Goal: Information Seeking & Learning: Learn about a topic

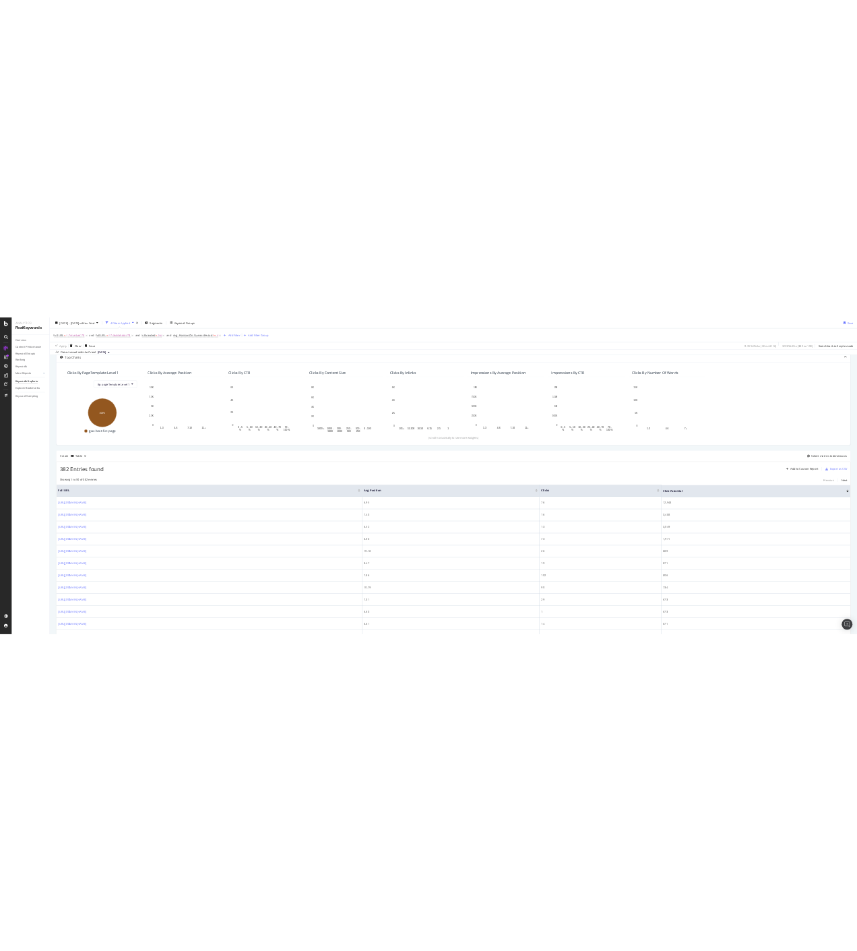
scroll to position [73, 0]
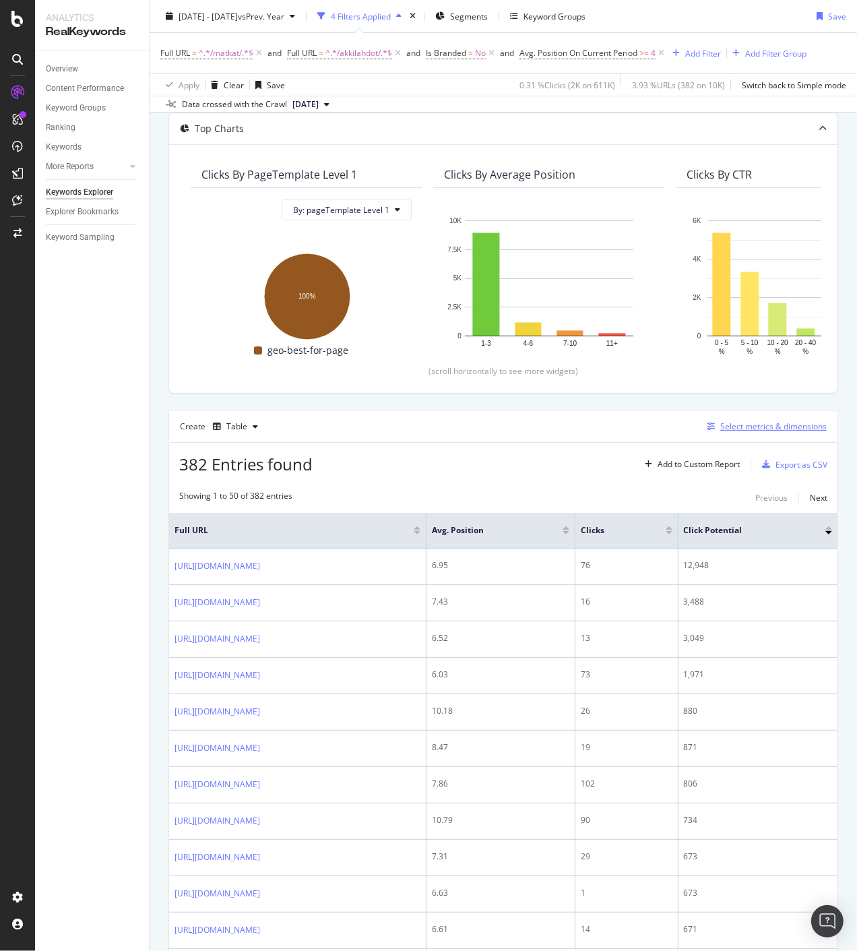
click at [747, 428] on div "Select metrics & dimensions" at bounding box center [773, 426] width 106 height 11
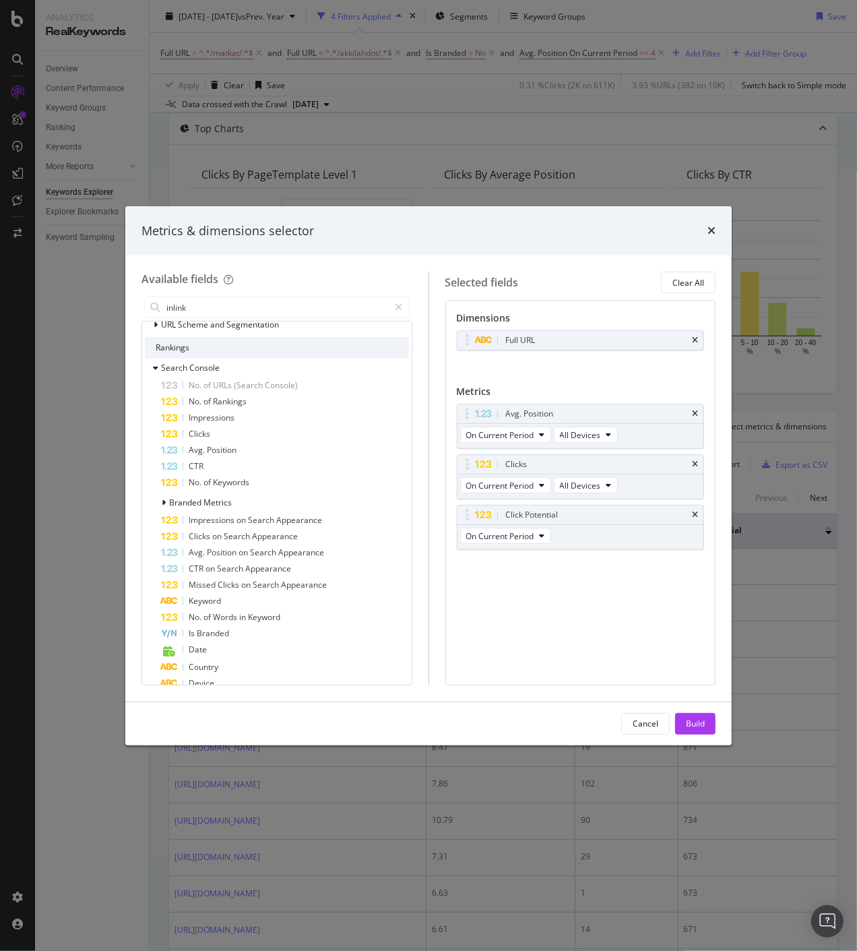
scroll to position [0, 0]
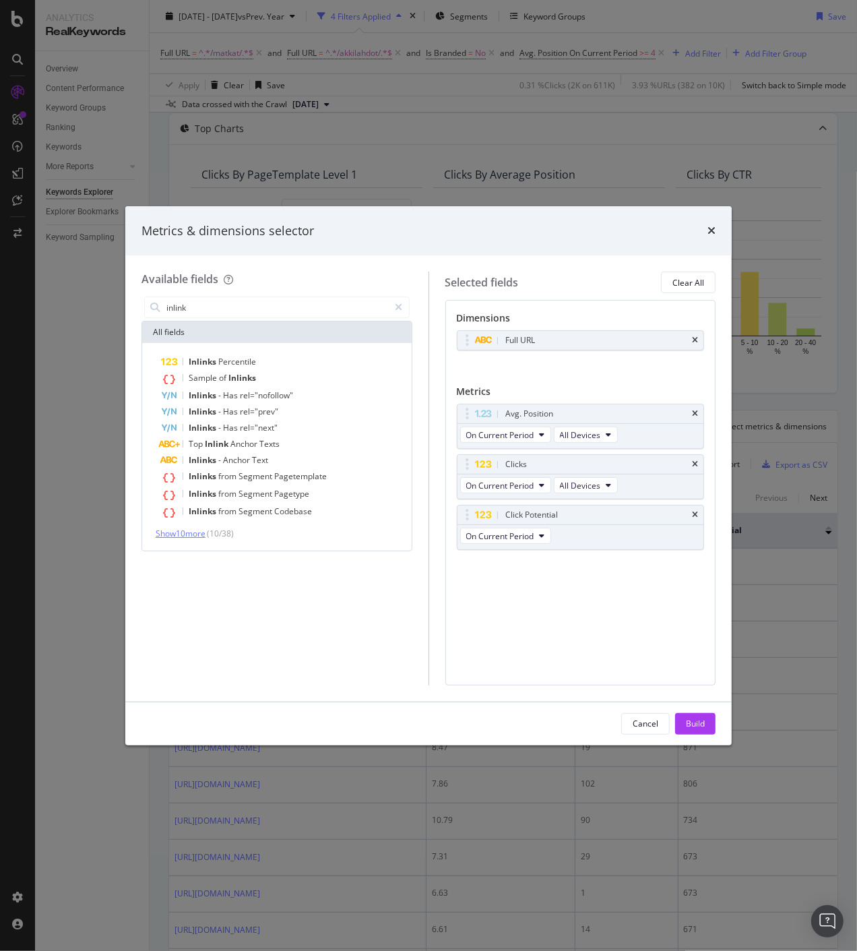
type input "inlink"
click at [185, 532] on span "Show 10 more" at bounding box center [181, 533] width 50 height 11
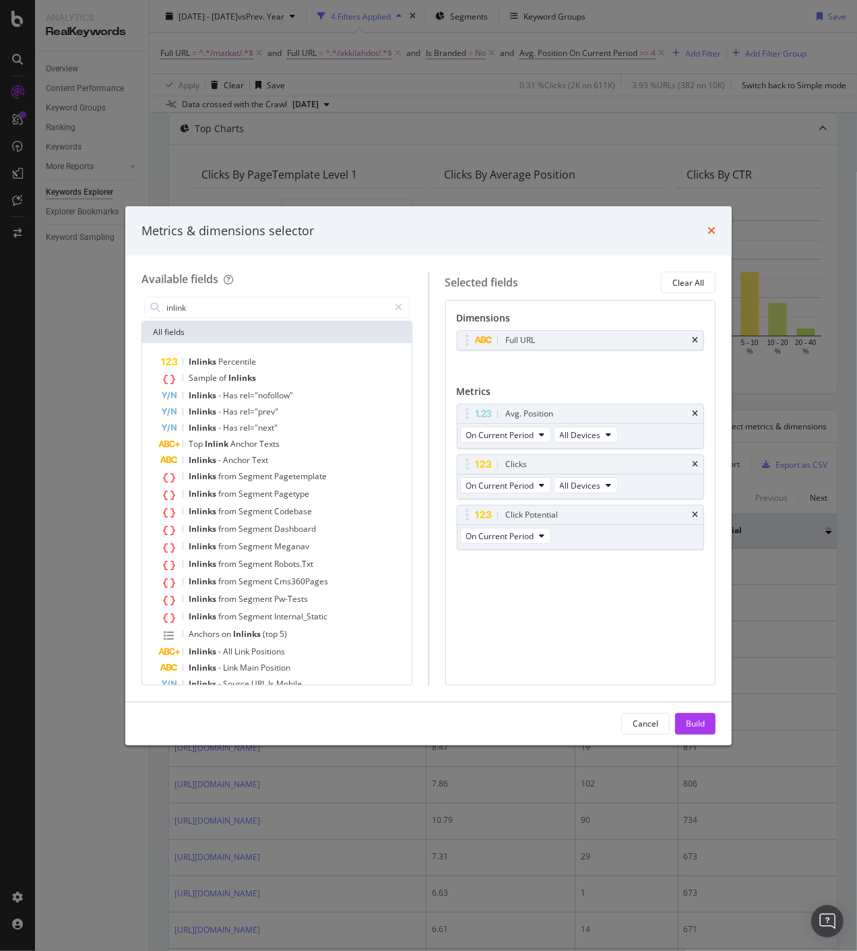
click at [713, 231] on icon "times" at bounding box center [712, 230] width 8 height 11
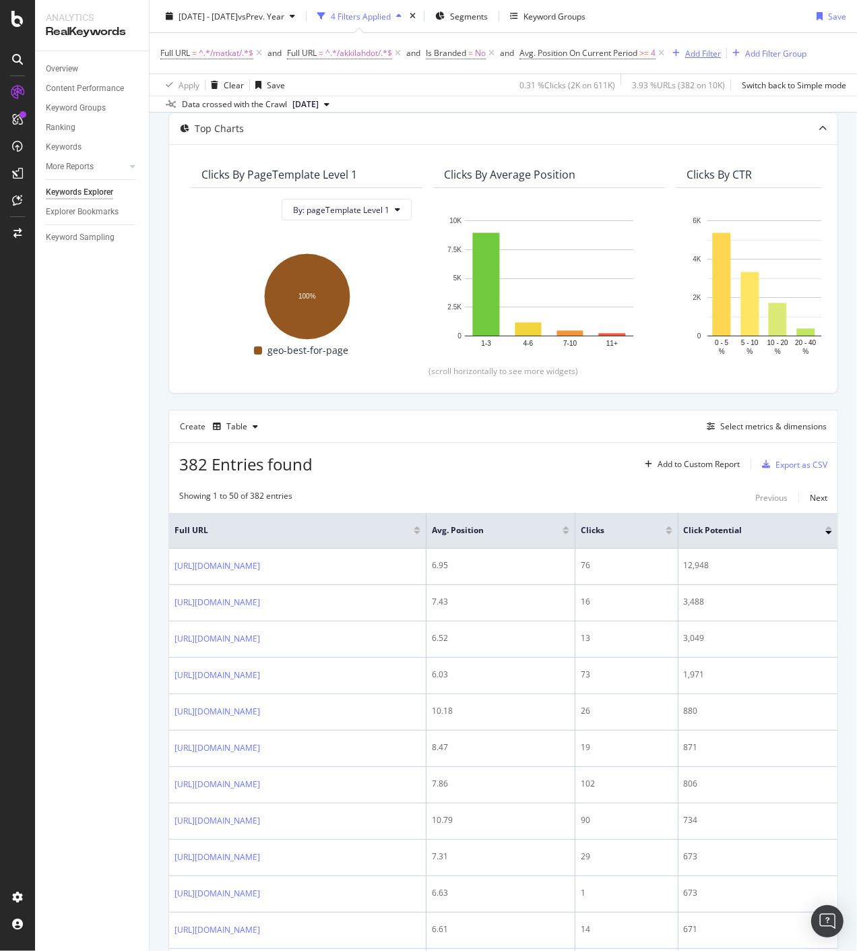
click at [710, 57] on div "Add Filter" at bounding box center [703, 52] width 36 height 11
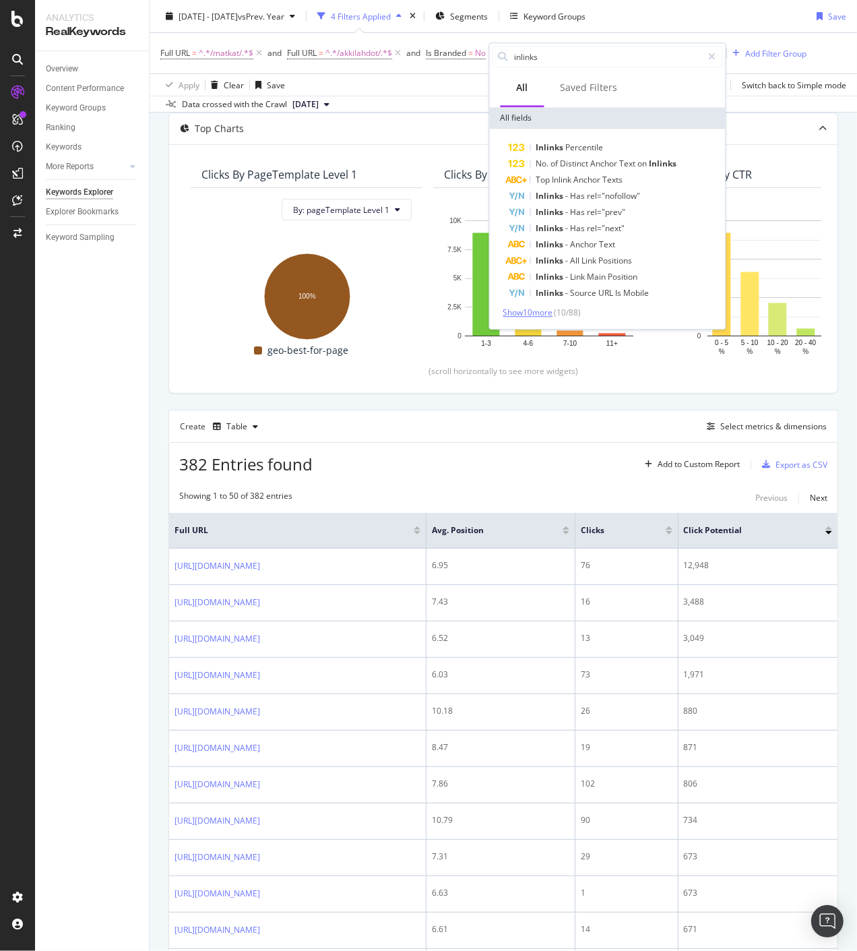
type input "inlinks"
click at [537, 310] on span "Show 10 more" at bounding box center [528, 312] width 50 height 11
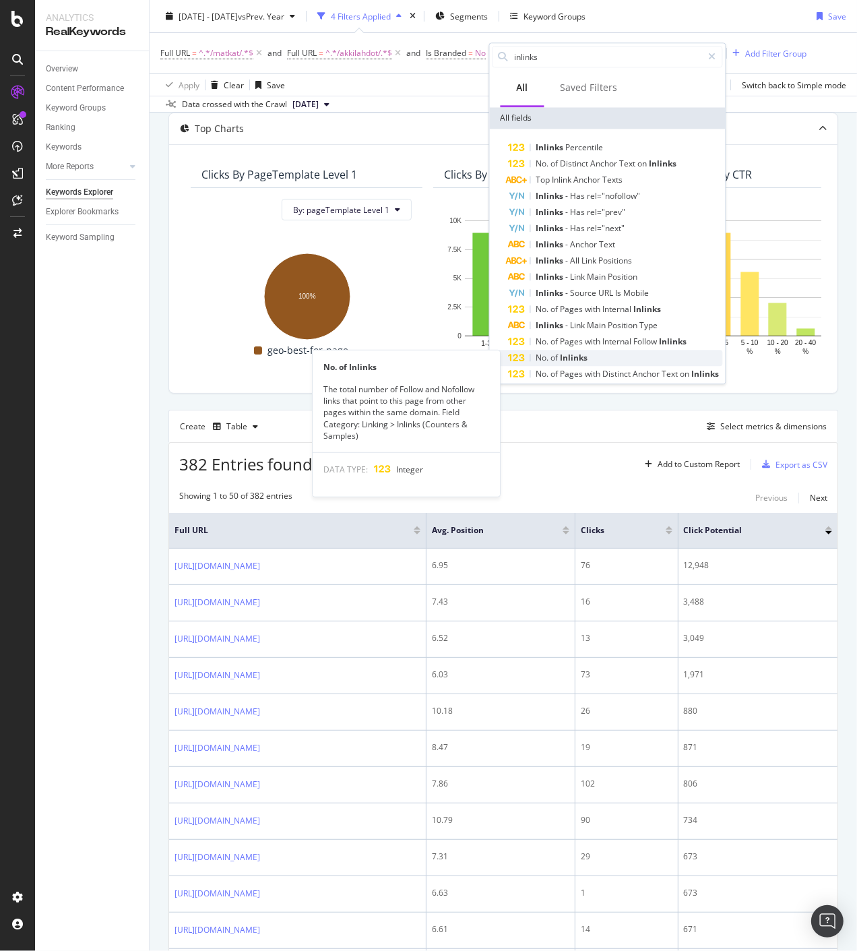
click at [551, 353] on span "of" at bounding box center [555, 357] width 9 height 11
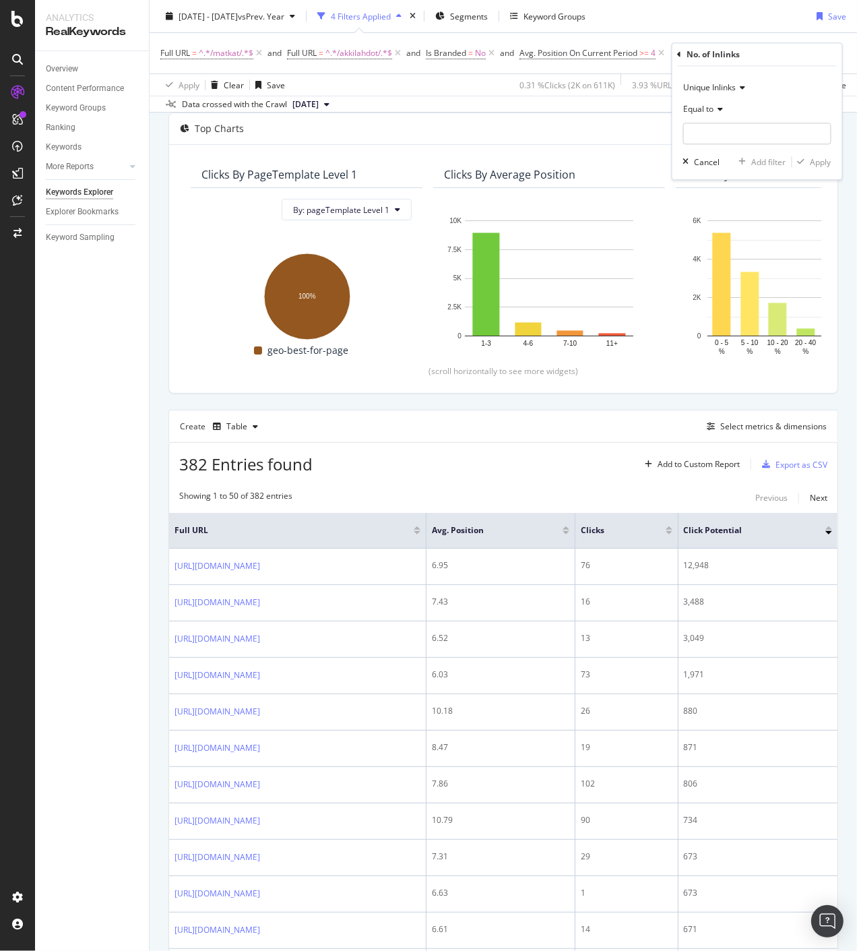
click at [723, 106] on icon at bounding box center [718, 109] width 9 height 8
click at [744, 88] on icon at bounding box center [741, 88] width 9 height 8
click at [764, 82] on div "Unique Inlinks" at bounding box center [757, 88] width 148 height 22
click at [723, 110] on icon at bounding box center [718, 109] width 9 height 8
click at [743, 90] on icon at bounding box center [741, 88] width 9 height 8
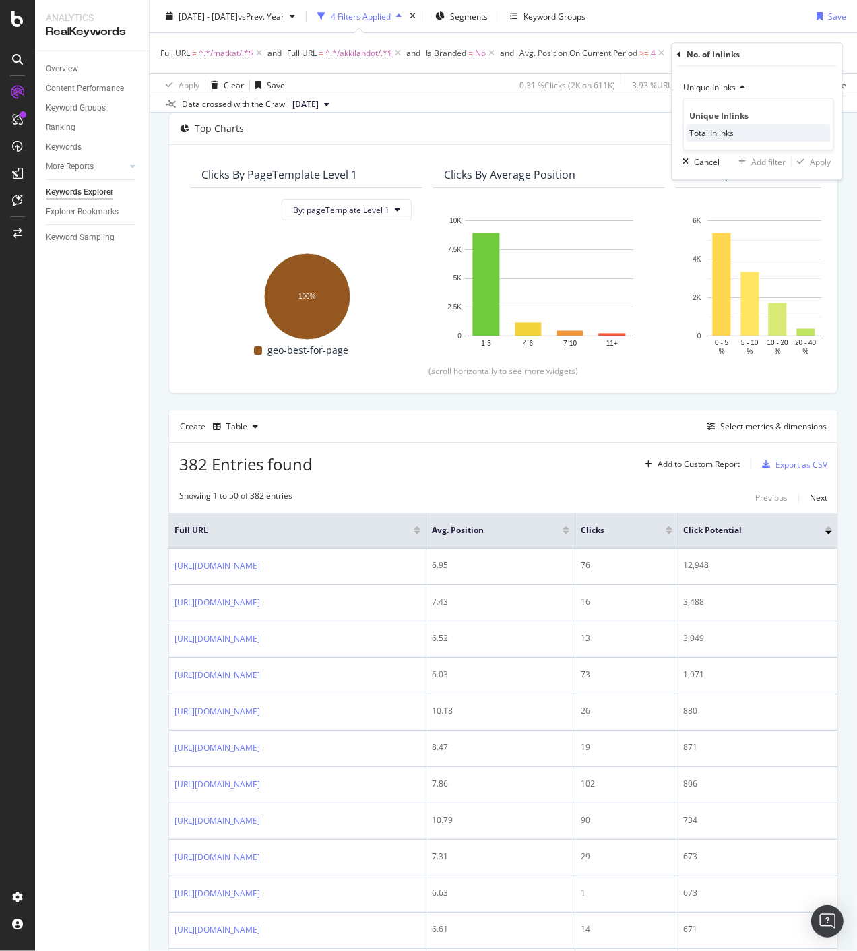
click at [733, 130] on span "Total Inlinks" at bounding box center [712, 132] width 44 height 11
click at [722, 109] on icon at bounding box center [718, 109] width 9 height 8
click at [713, 174] on span "Less than" at bounding box center [708, 171] width 36 height 11
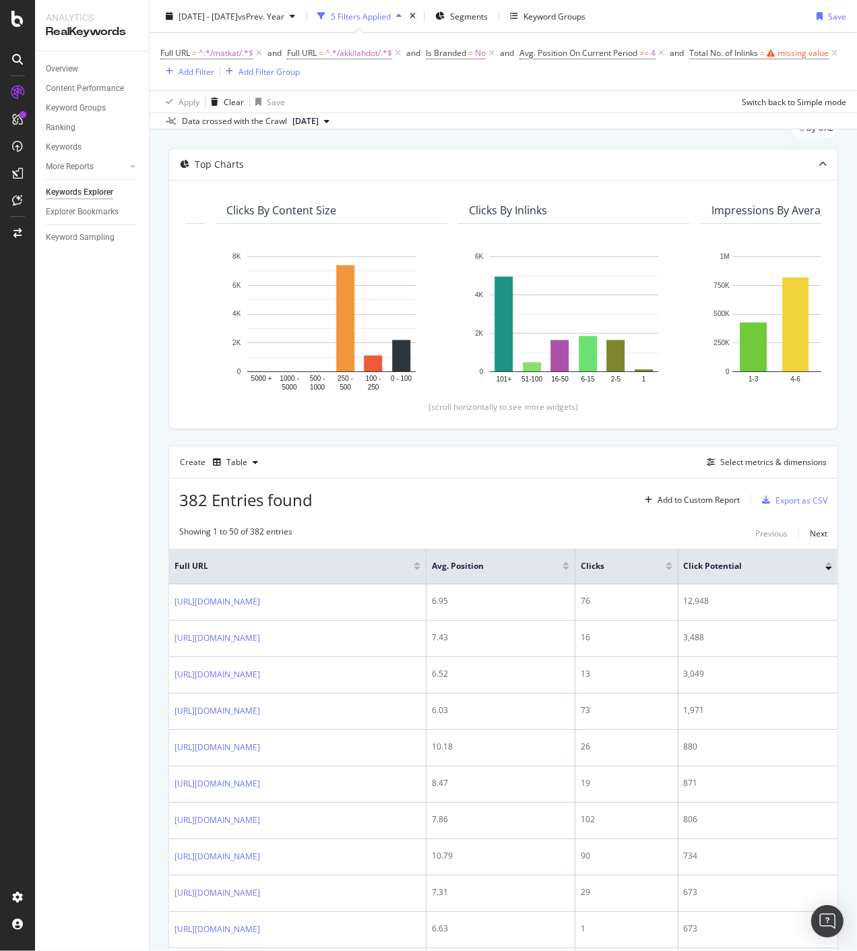
scroll to position [18, 0]
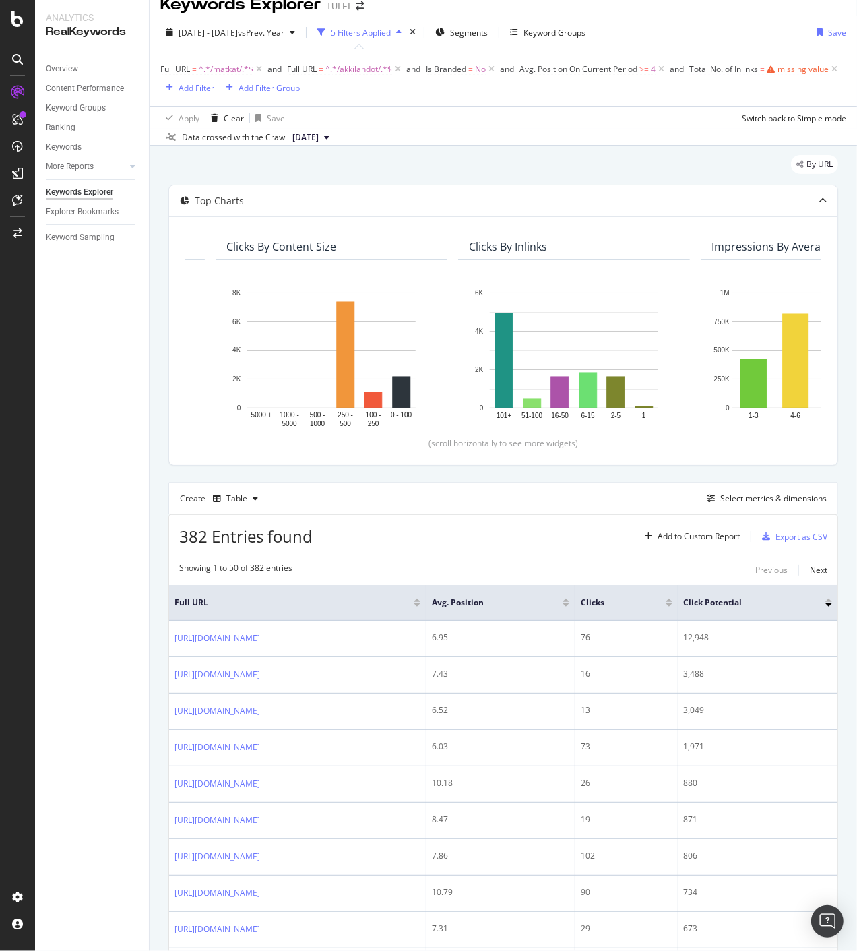
click at [760, 75] on span "=" at bounding box center [762, 68] width 5 height 11
click at [226, 119] on div "Total Inlinks" at bounding box center [246, 121] width 148 height 22
click at [224, 142] on div "Unique Inlinks" at bounding box center [247, 149] width 144 height 18
click at [209, 145] on icon at bounding box center [207, 142] width 9 height 8
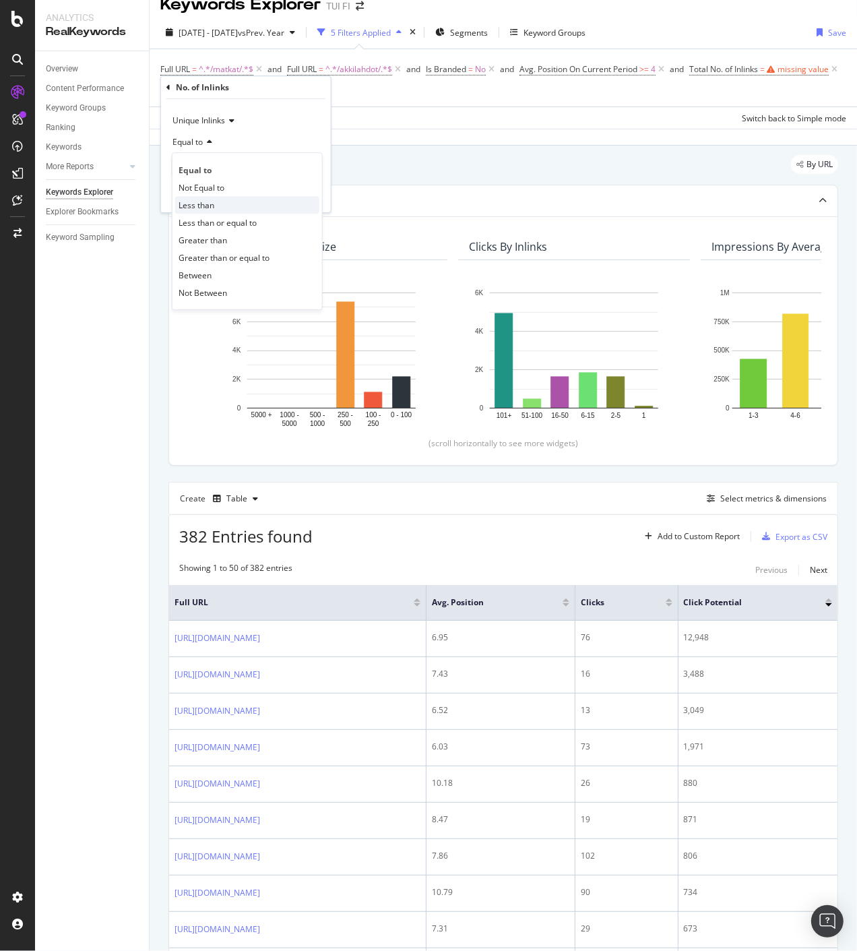
click at [206, 205] on span "Less than" at bounding box center [197, 205] width 36 height 11
click at [214, 164] on input "number" at bounding box center [246, 167] width 148 height 22
type input "5"
click at [315, 191] on div "Apply" at bounding box center [309, 194] width 21 height 11
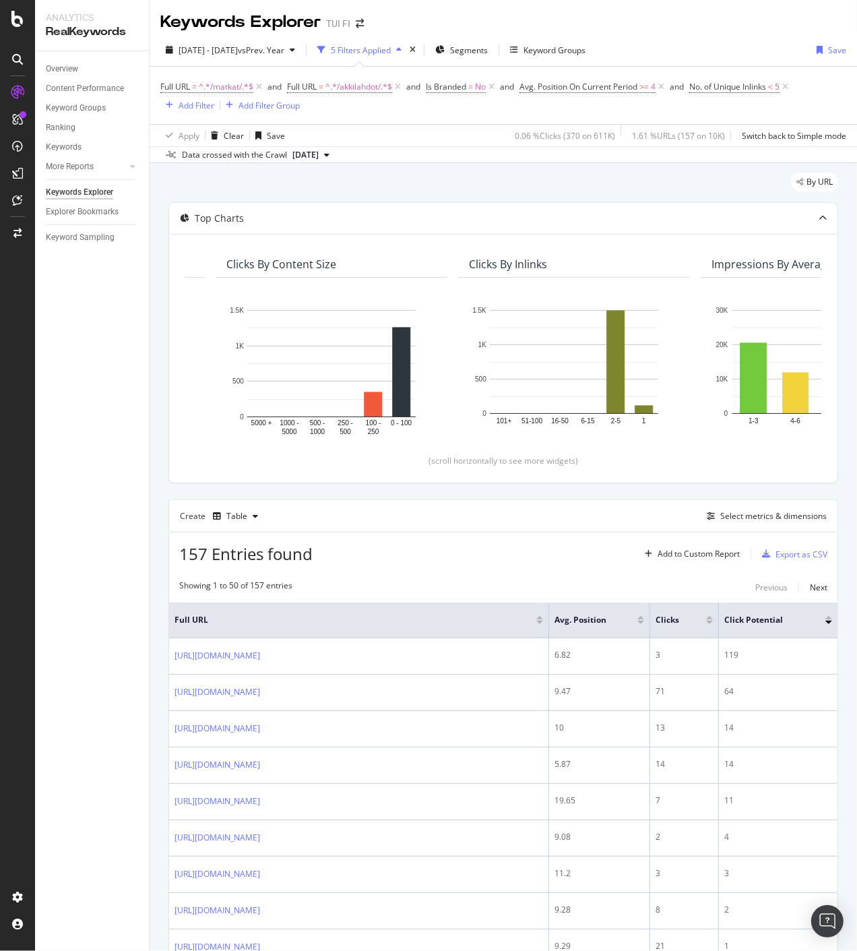
click at [826, 619] on div at bounding box center [829, 617] width 7 height 3
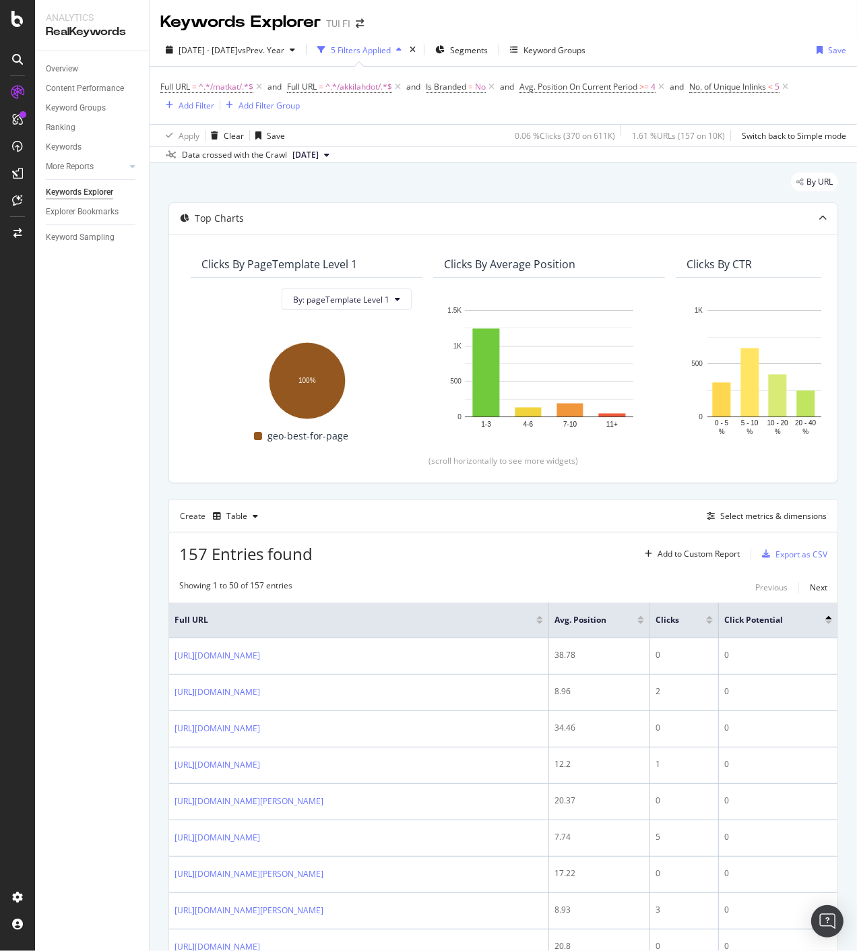
click at [826, 619] on div at bounding box center [829, 617] width 7 height 3
click at [826, 617] on div at bounding box center [829, 617] width 7 height 3
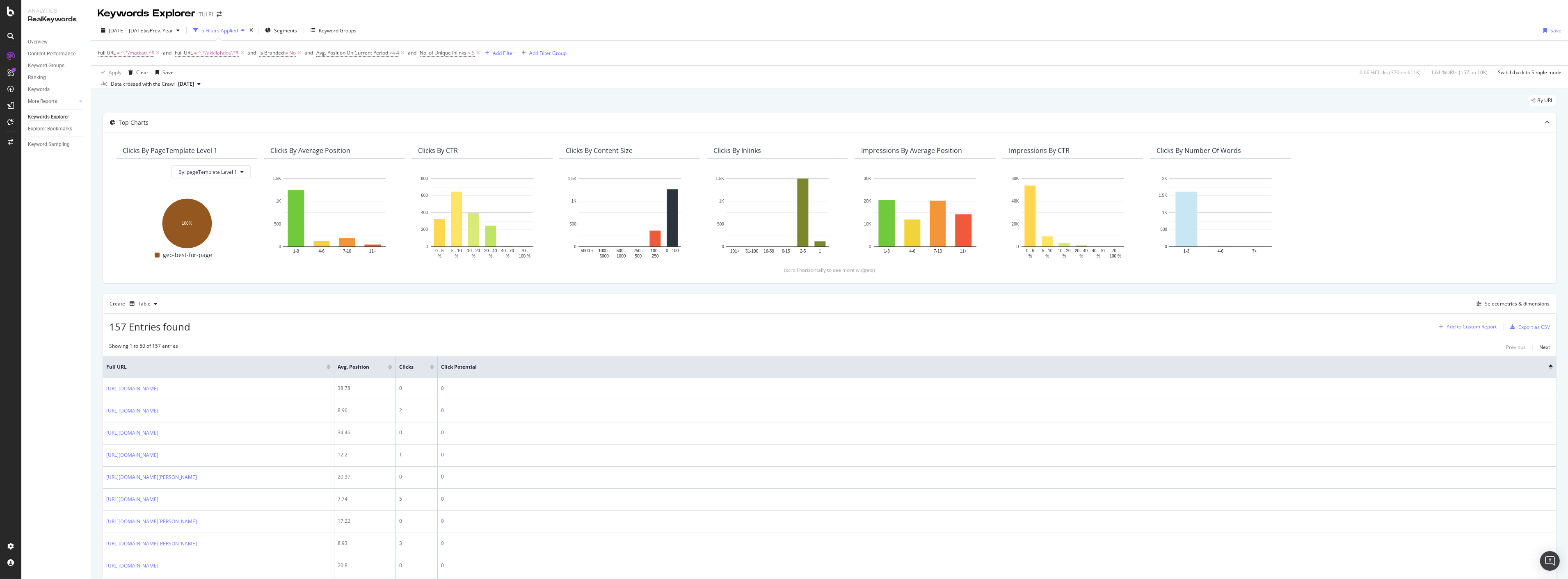
click at [1466, 330] on div "Add to Custom Report" at bounding box center [1466, 327] width 61 height 12
click at [1485, 303] on div "Select metrics & dimensions" at bounding box center [1517, 303] width 65 height 7
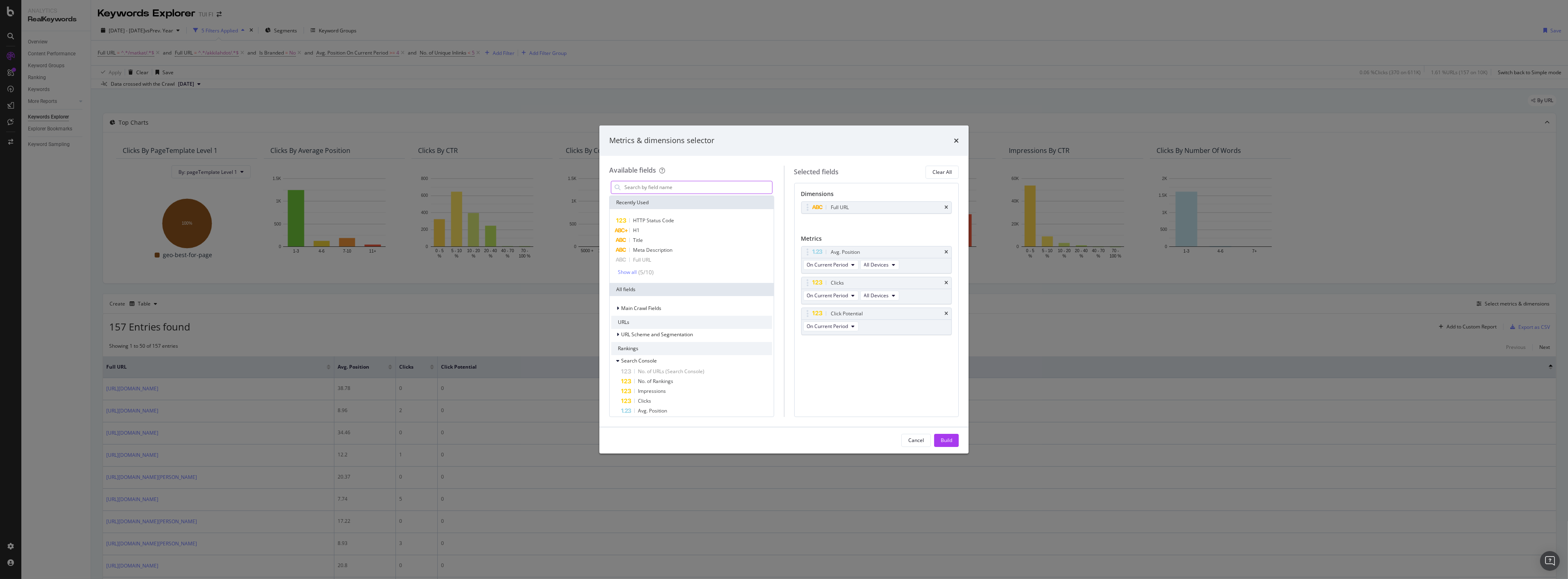
click at [654, 188] on input "modal" at bounding box center [698, 187] width 149 height 12
type input "inlink"
click at [445, 338] on div "Metrics & dimensions selector Available fields inlink All fields Inlinks Percen…" at bounding box center [784, 290] width 1568 height 579
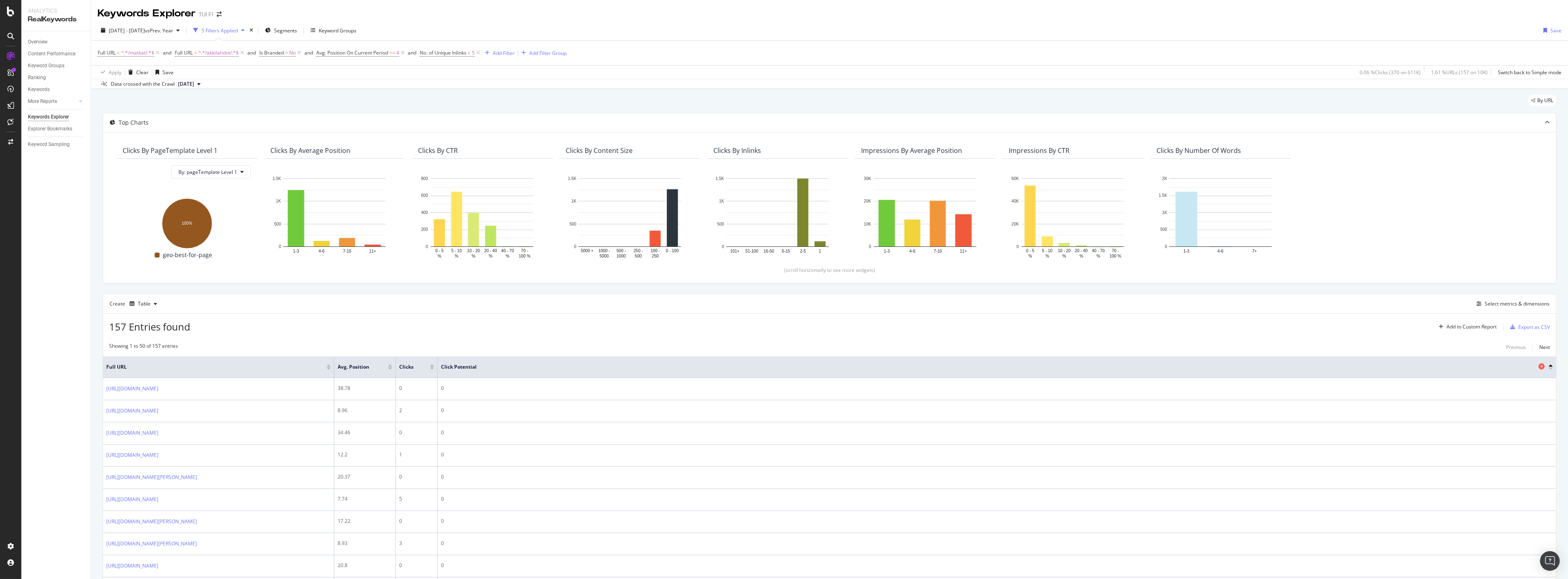
click at [460, 367] on span "Click Potential" at bounding box center [989, 367] width 1096 height 7
click at [449, 367] on span "Click Potential" at bounding box center [989, 367] width 1096 height 7
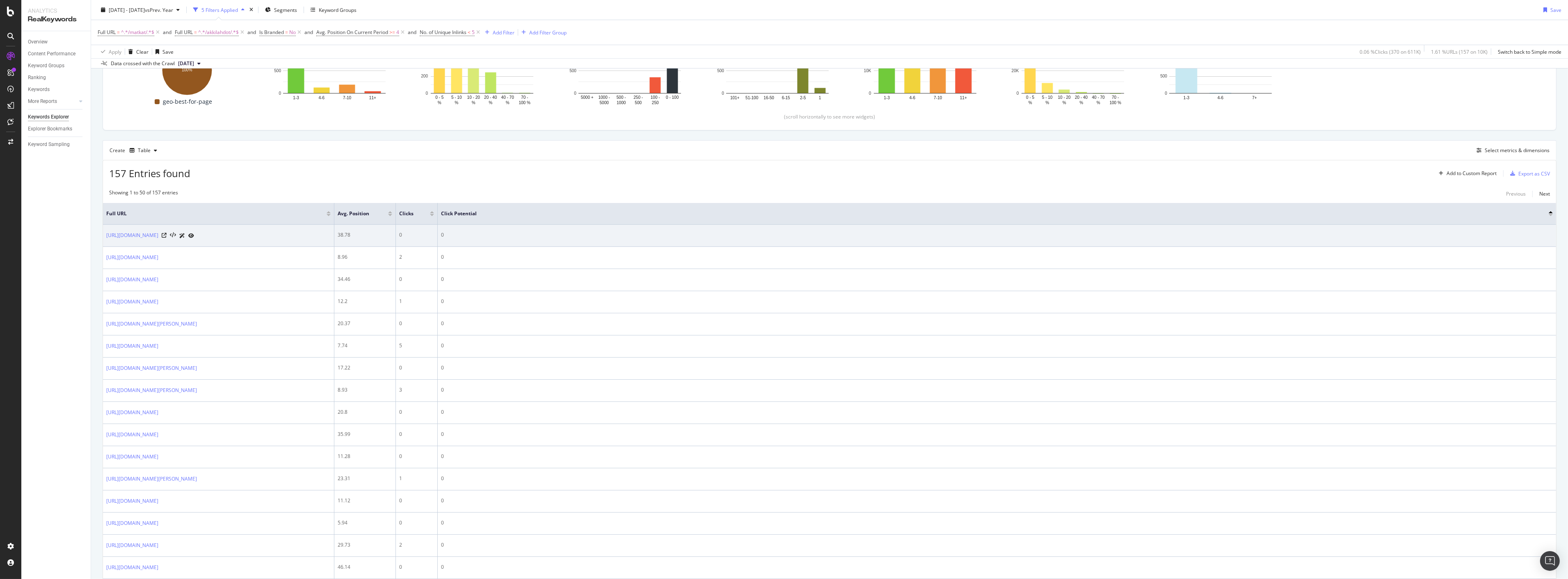
scroll to position [90, 0]
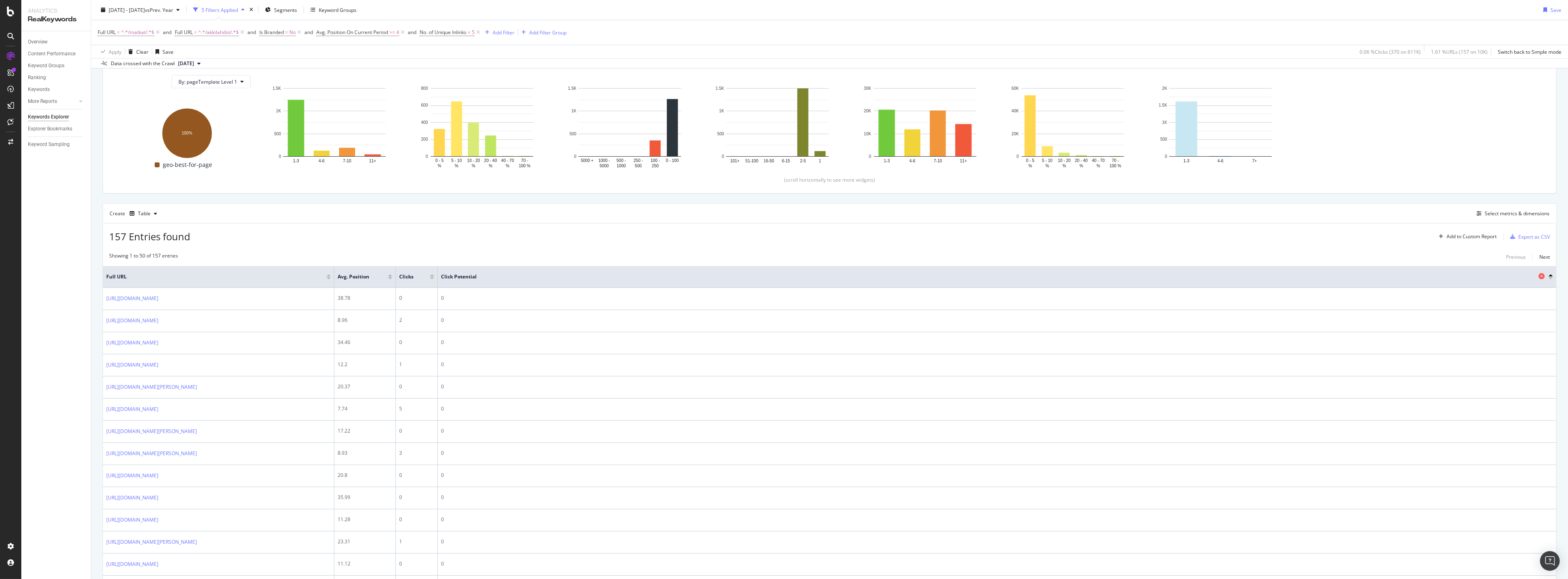
click at [449, 275] on span "Click Potential" at bounding box center [989, 277] width 1096 height 7
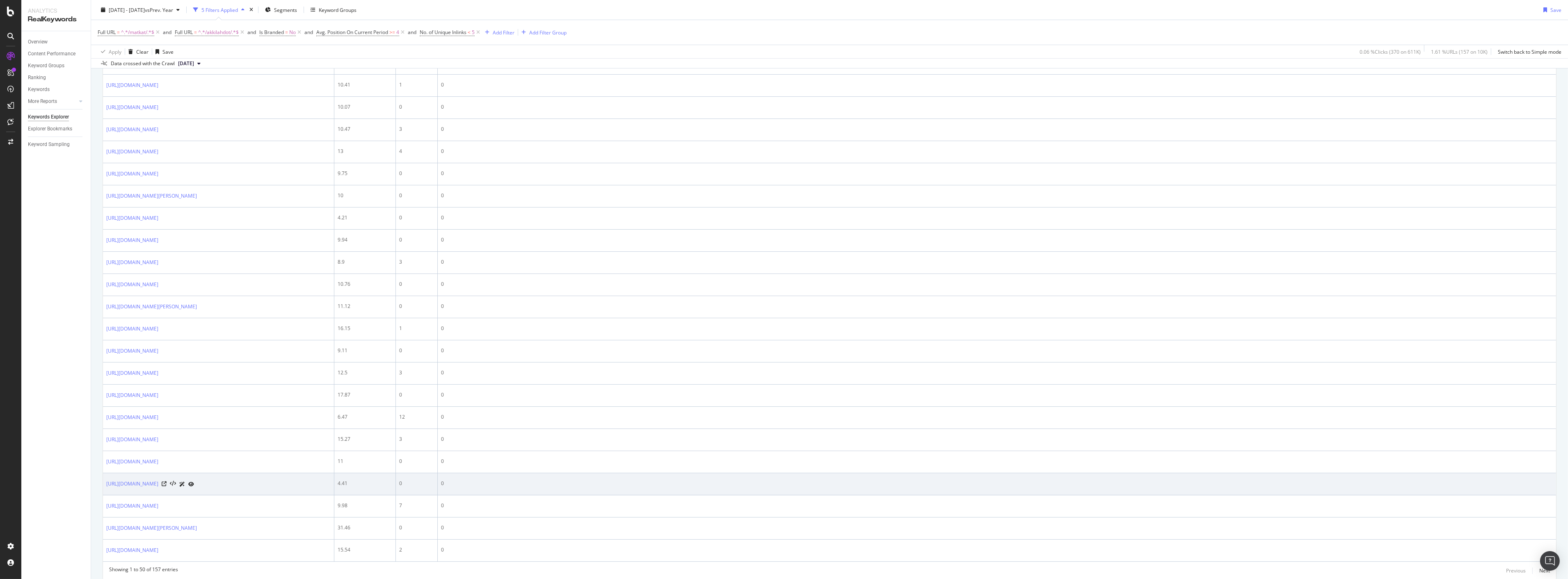
scroll to position [955, 0]
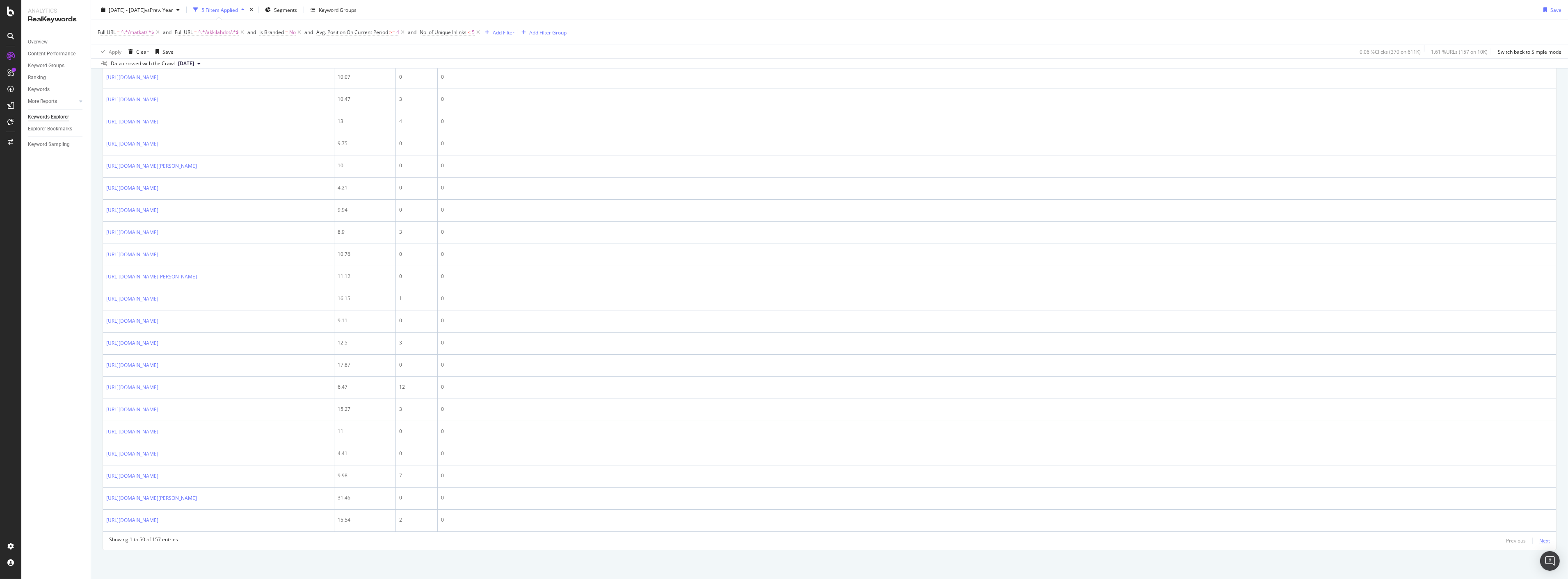
click at [1541, 539] on div "Next" at bounding box center [1545, 540] width 11 height 7
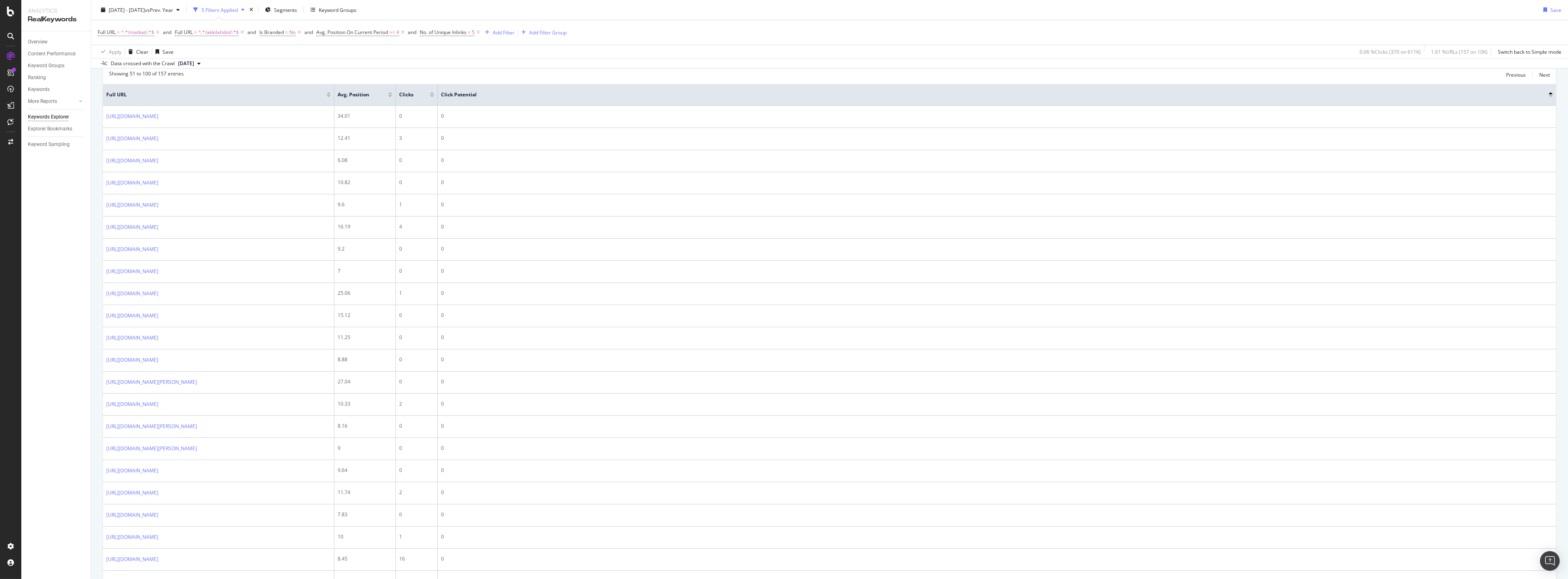
scroll to position [0, 0]
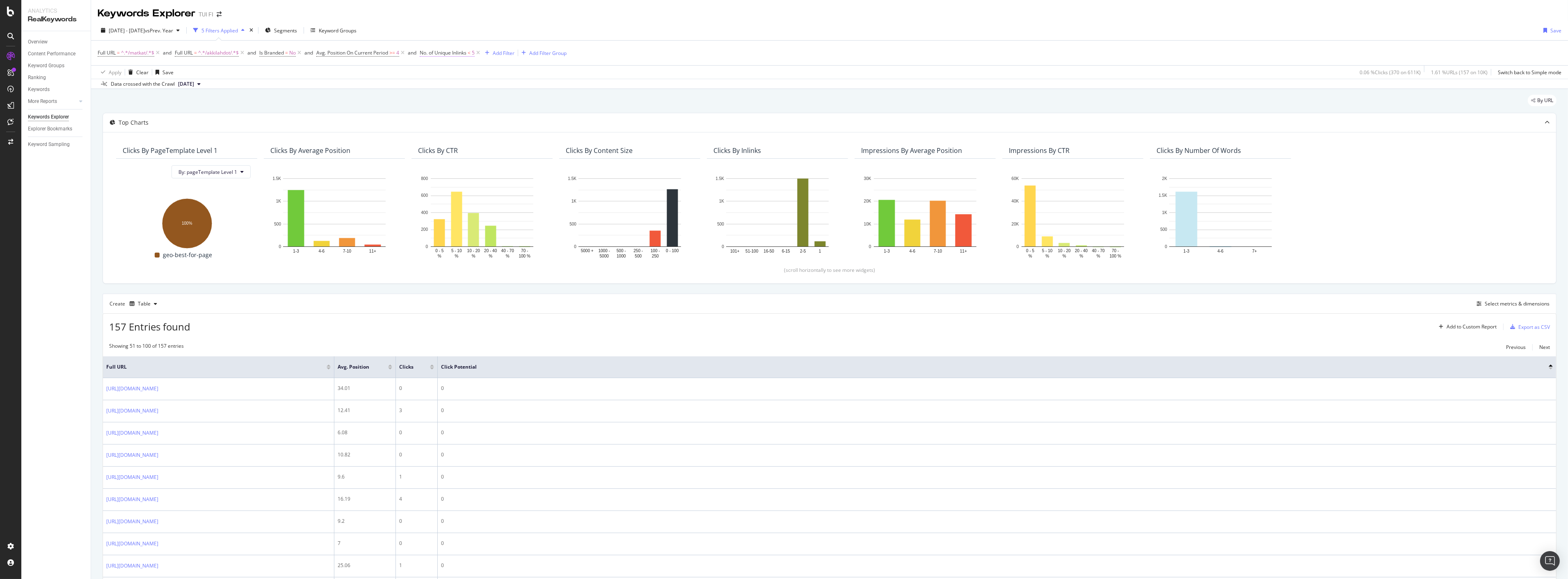
click at [450, 55] on span "No. of Unique Inlinks" at bounding box center [443, 52] width 47 height 7
drag, startPoint x: 453, startPoint y: 99, endPoint x: 421, endPoint y: 106, distance: 32.8
click at [421, 106] on body "Analytics RealKeywords Overview Content Performance Keyword Groups Ranking Keyw…" at bounding box center [784, 290] width 1568 height 579
type input "15"
click at [513, 114] on div "Apply" at bounding box center [513, 117] width 13 height 7
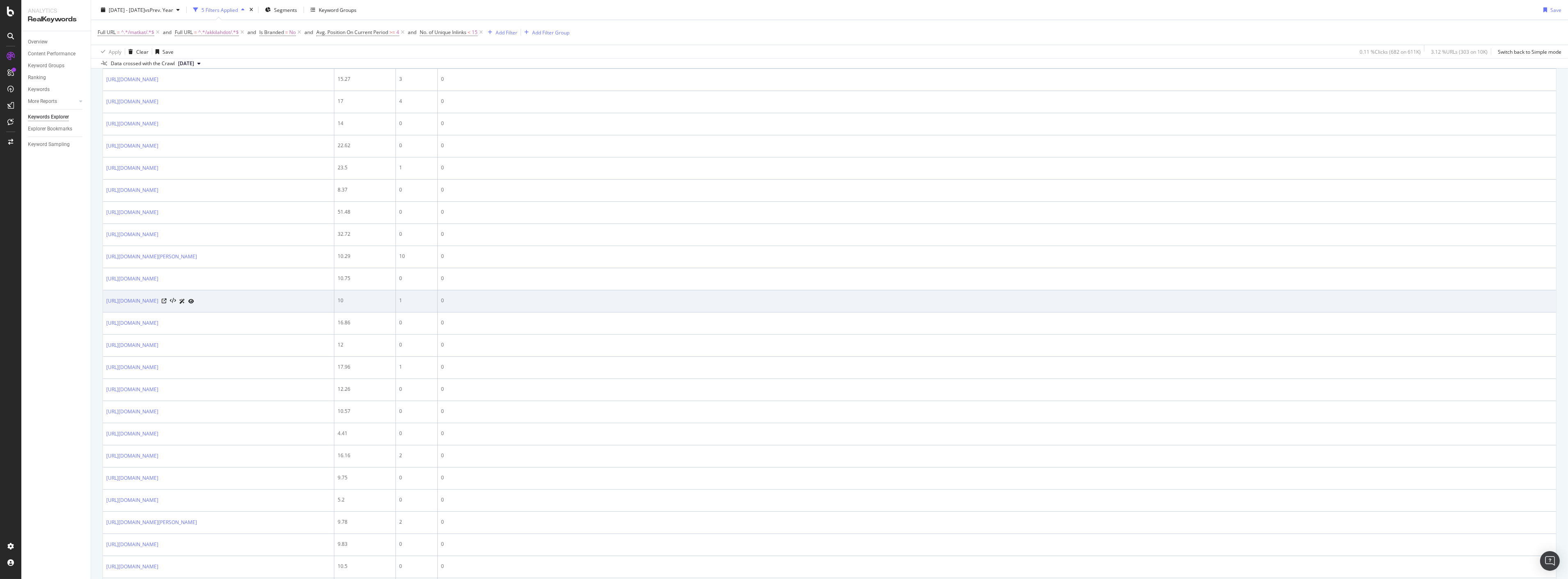
scroll to position [955, 0]
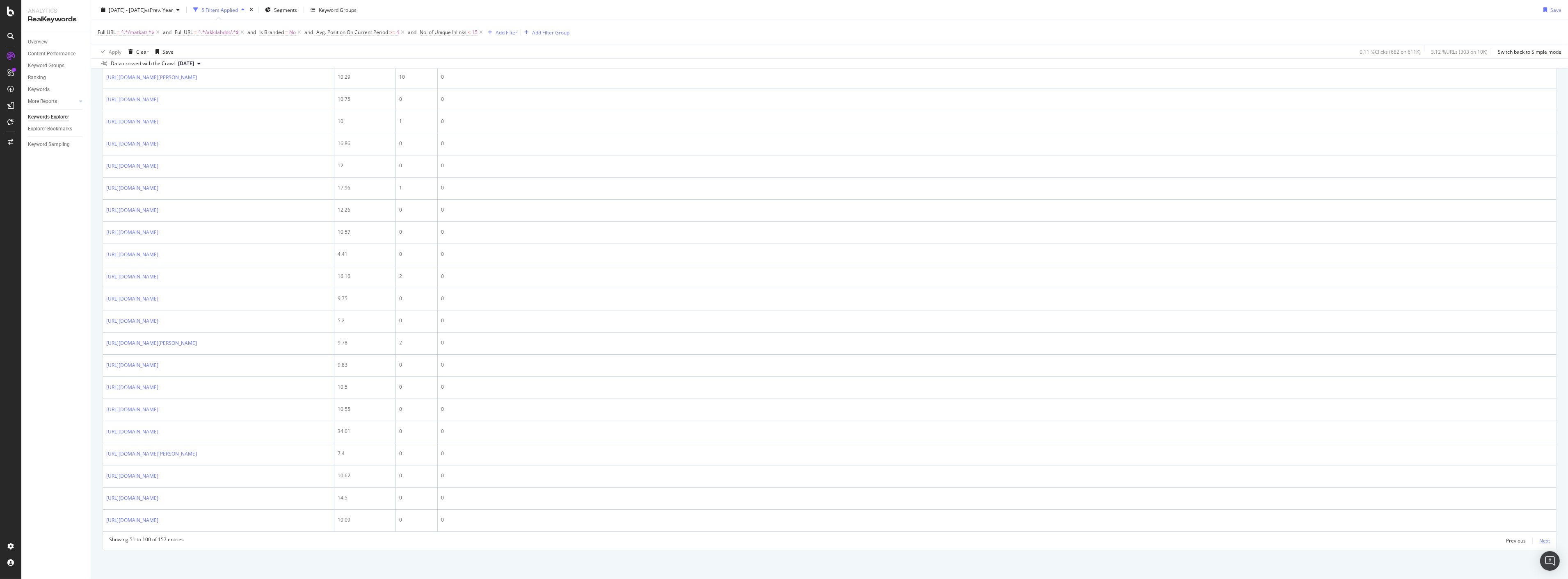
click at [1539, 543] on div "Next" at bounding box center [1545, 540] width 11 height 7
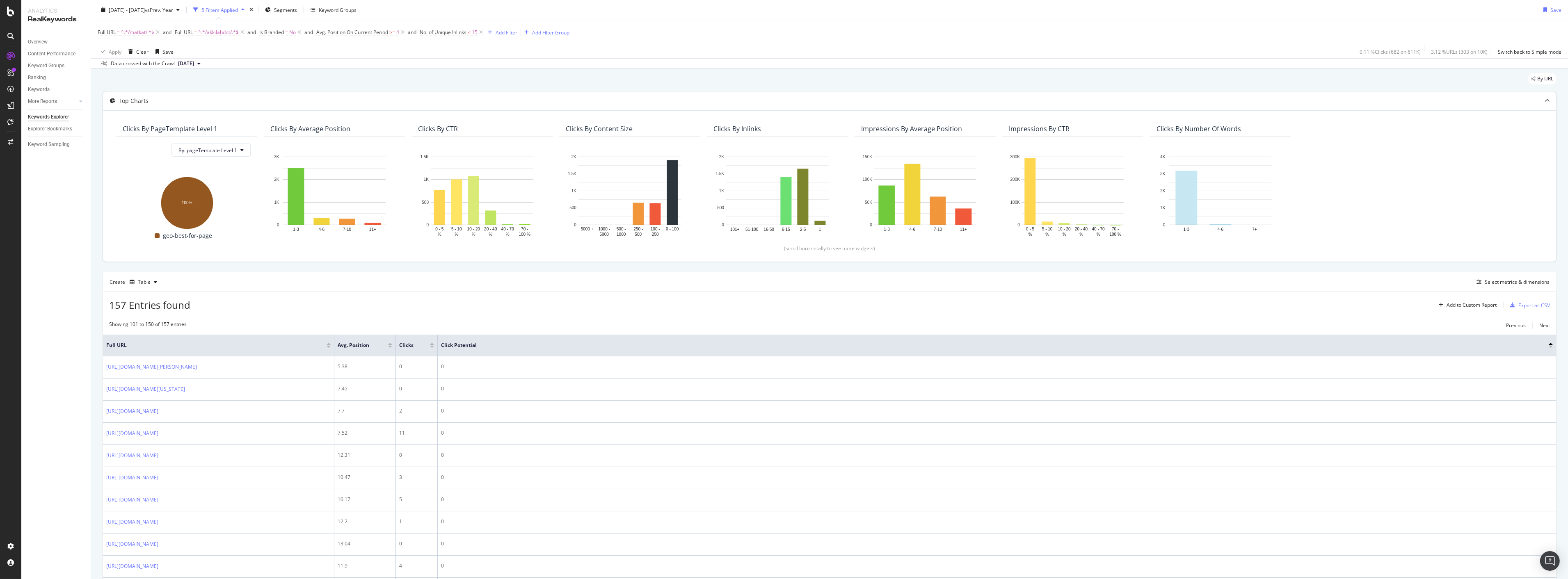
scroll to position [0, 0]
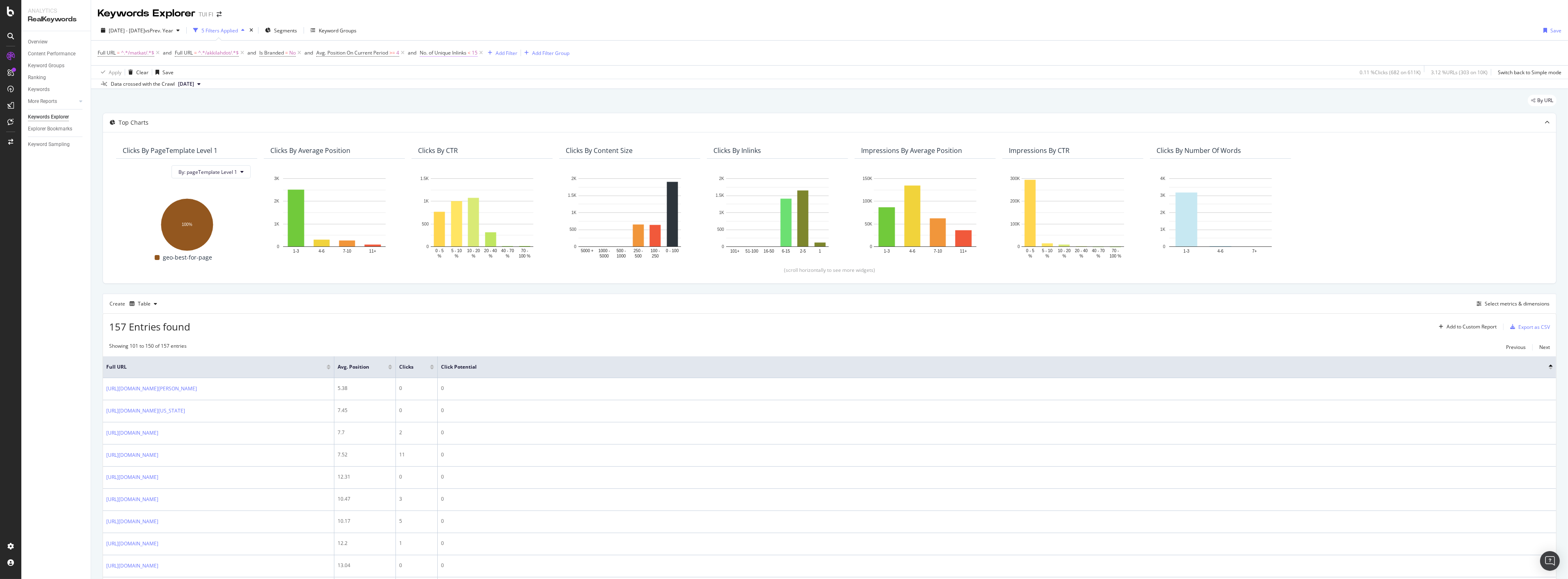
click at [450, 55] on span "No. of Unique Inlinks" at bounding box center [443, 52] width 47 height 7
drag, startPoint x: 452, startPoint y: 96, endPoint x: 424, endPoint y: 105, distance: 29.4
click at [424, 105] on div "Unique Inlinks Less than 15 Cancel Add filter Apply" at bounding box center [475, 94] width 103 height 69
type input "16"
click at [514, 122] on button "Apply" at bounding box center [508, 117] width 24 height 8
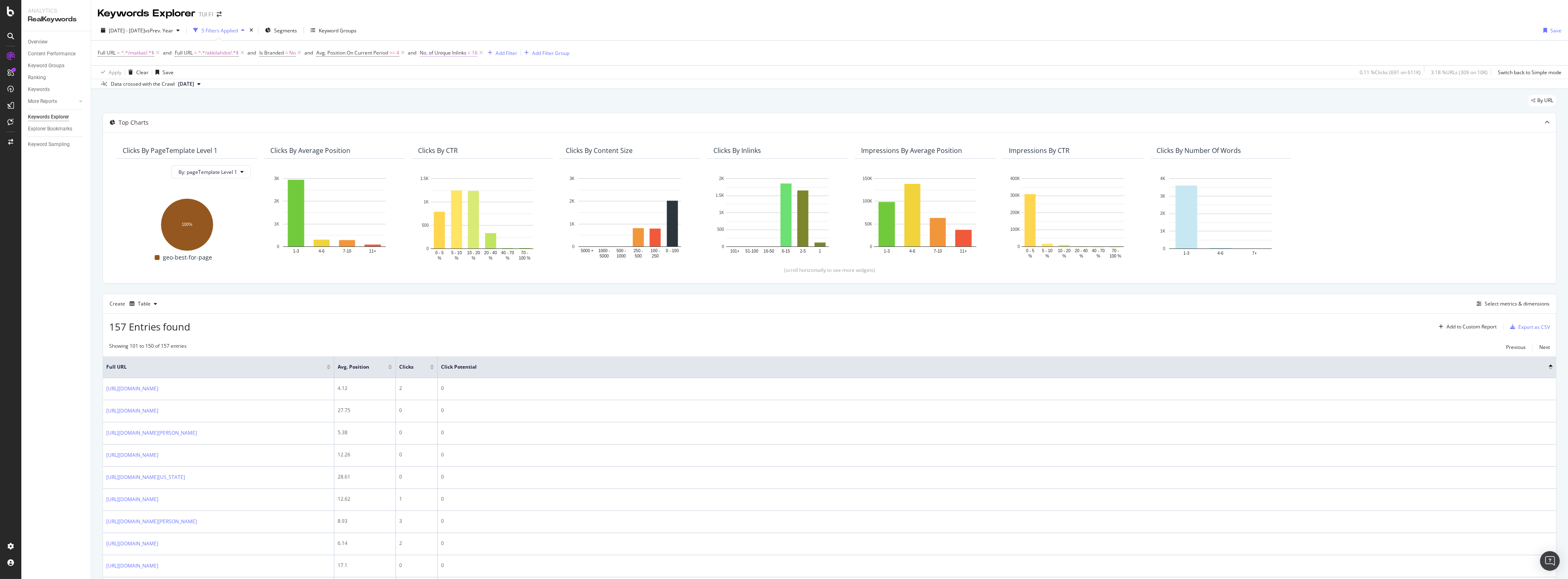
click at [446, 54] on span "No. of Unique Inlinks" at bounding box center [443, 52] width 47 height 7
drag, startPoint x: 447, startPoint y: 97, endPoint x: 404, endPoint y: 99, distance: 43.0
click at [404, 99] on body "Analytics RealKeywords Overview Content Performance Keyword Groups Ranking Keyw…" at bounding box center [784, 290] width 1568 height 579
drag, startPoint x: 474, startPoint y: 102, endPoint x: 346, endPoint y: 75, distance: 130.8
click at [369, 78] on body "Analytics RealKeywords Overview Content Performance Keyword Groups Ranking Keyw…" at bounding box center [784, 290] width 1568 height 579
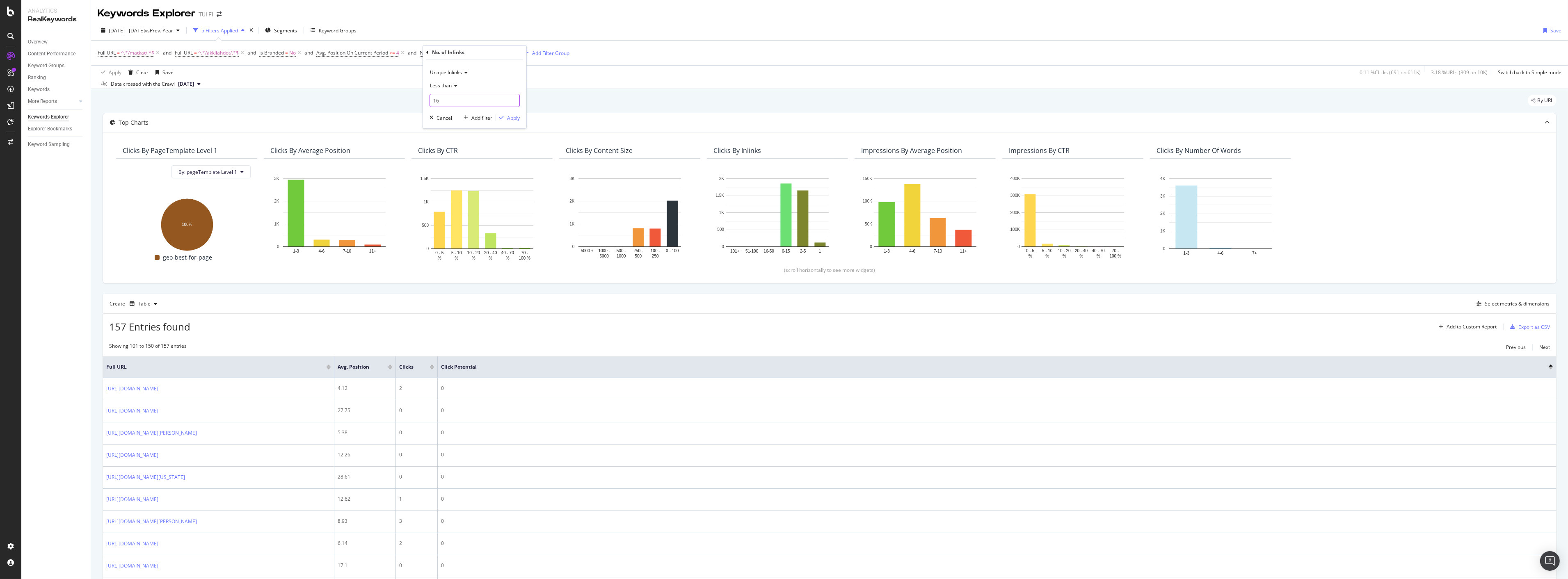
type input "1"
type input "50"
click at [506, 120] on div "Apply" at bounding box center [508, 117] width 24 height 7
click at [445, 55] on span "No. of Unique Inlinks" at bounding box center [443, 52] width 47 height 7
click at [458, 85] on div "Less than" at bounding box center [475, 86] width 90 height 13
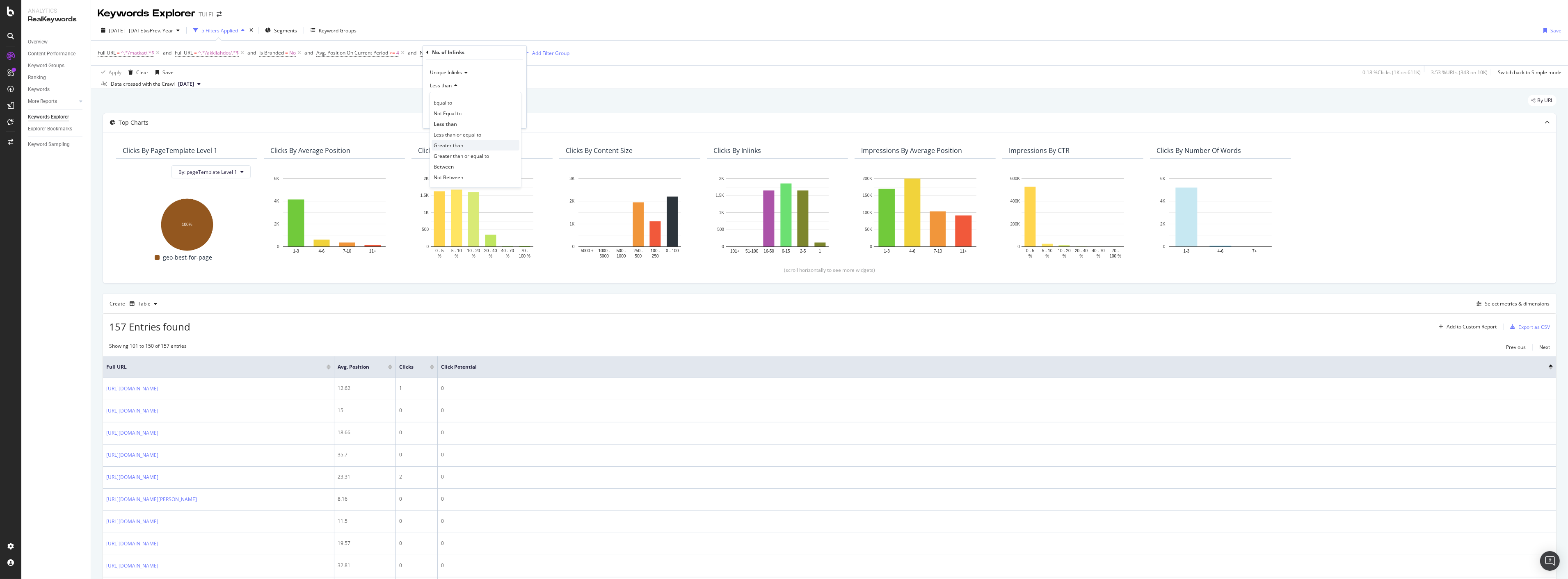
click at [458, 144] on span "Greater than" at bounding box center [448, 145] width 30 height 7
click at [513, 119] on div "Apply" at bounding box center [513, 117] width 13 height 7
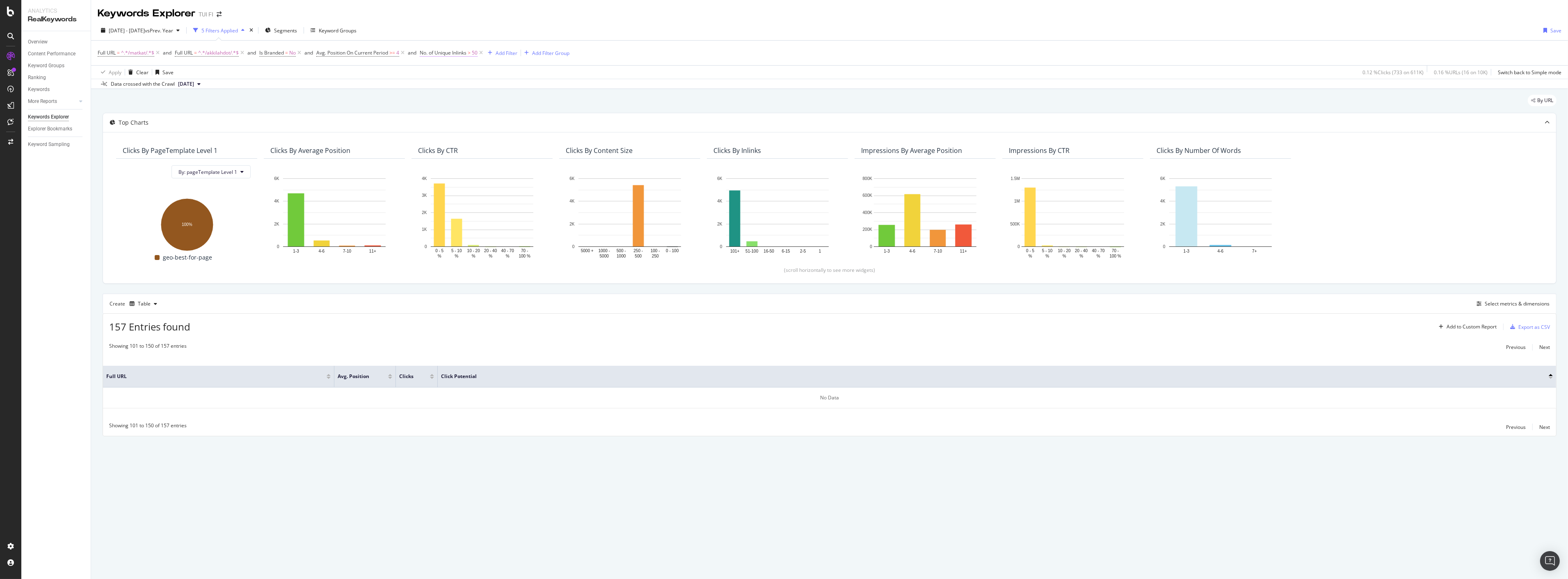
click at [453, 52] on span "No. of Unique Inlinks" at bounding box center [443, 52] width 47 height 7
click at [458, 82] on span "Greater than" at bounding box center [444, 85] width 30 height 7
click at [456, 154] on span "Greater than or equal to" at bounding box center [461, 156] width 55 height 7
drag, startPoint x: 456, startPoint y: 100, endPoint x: 425, endPoint y: 106, distance: 31.6
click at [425, 106] on div "Unique Inlinks Greater than or equal to 50 Cancel Add filter Apply" at bounding box center [475, 94] width 103 height 69
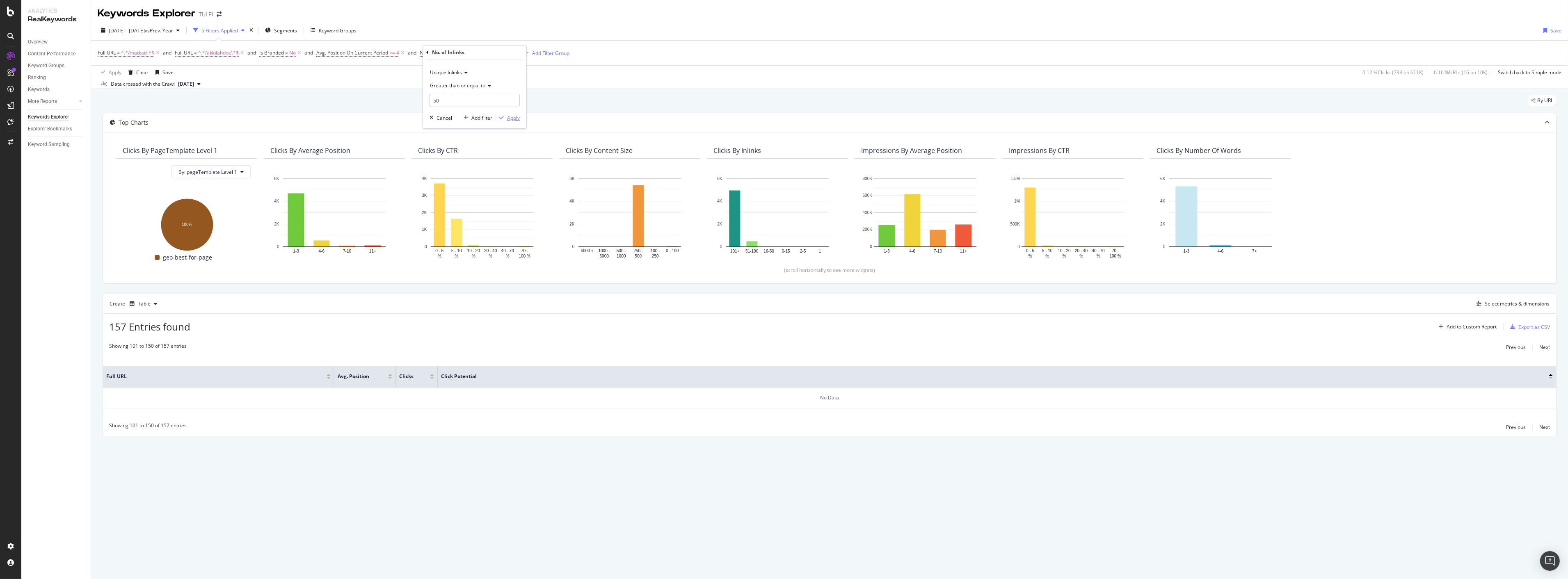
click at [504, 116] on div "button" at bounding box center [502, 117] width 11 height 5
click at [465, 51] on span "No. of Unique Inlinks" at bounding box center [443, 52] width 47 height 7
click at [486, 88] on icon at bounding box center [488, 86] width 5 height 5
click at [471, 113] on div "Not Equal to" at bounding box center [475, 113] width 88 height 11
click at [459, 82] on div "Not Equal to" at bounding box center [475, 86] width 90 height 13
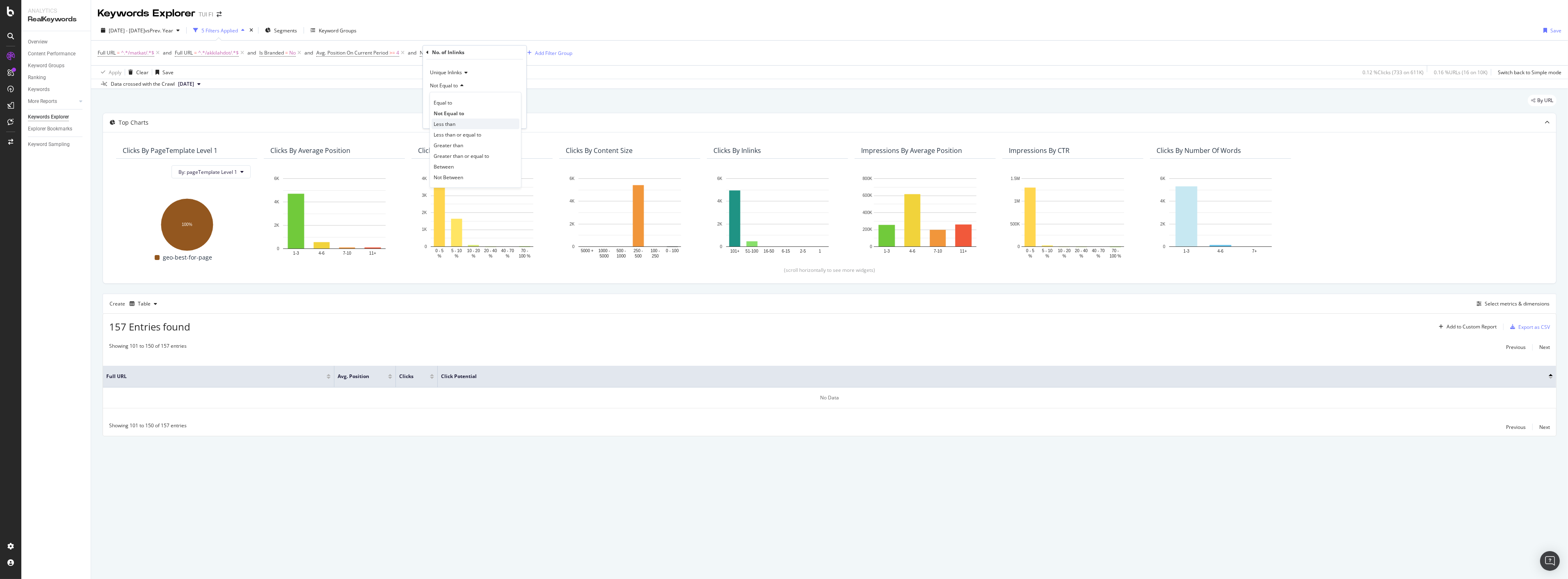
click at [456, 122] on div "Less than" at bounding box center [475, 124] width 88 height 11
click at [452, 99] on input "number" at bounding box center [475, 100] width 90 height 13
type input "15"
click at [509, 117] on div "Apply" at bounding box center [513, 117] width 13 height 7
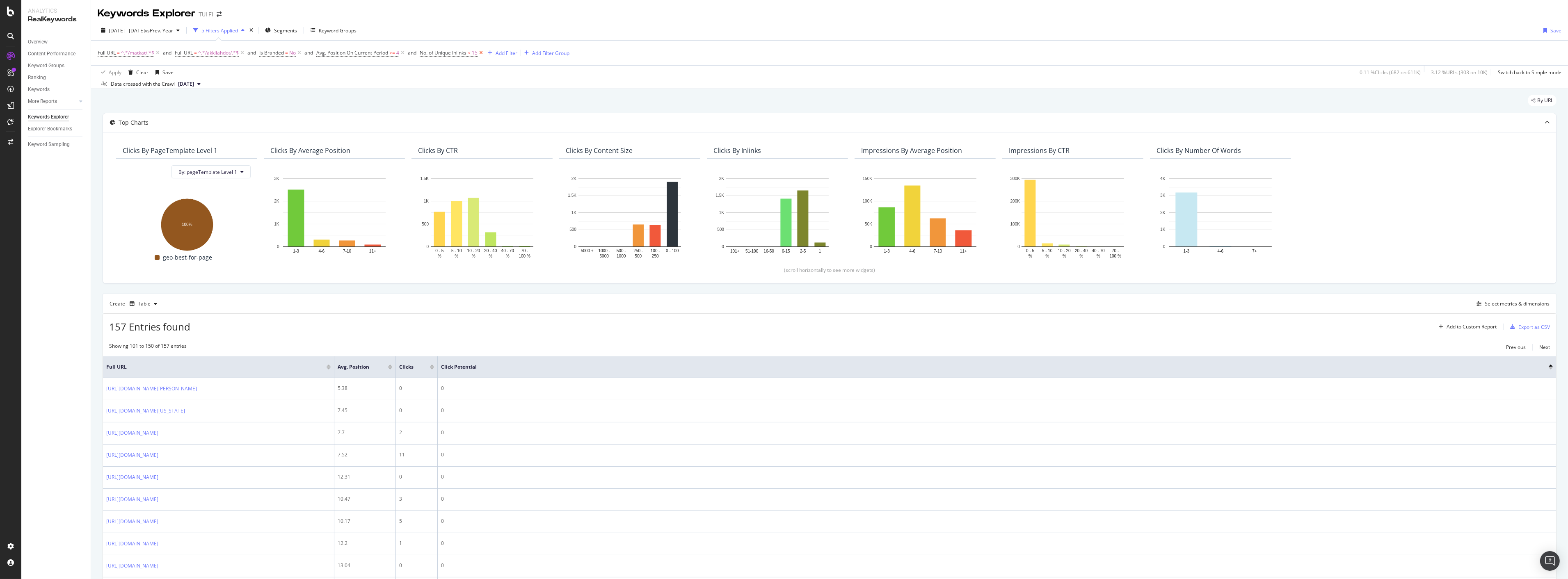
click at [483, 54] on icon at bounding box center [481, 52] width 7 height 8
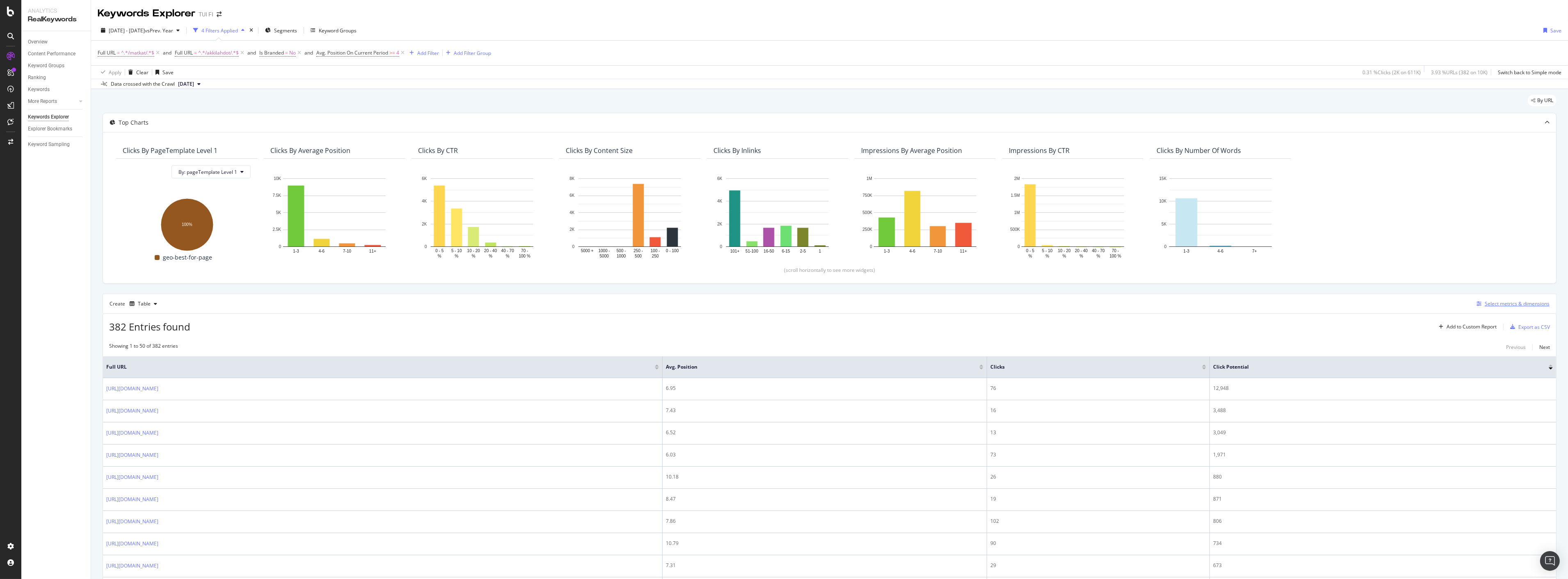
click at [1482, 299] on button "Select metrics & dimensions" at bounding box center [1511, 303] width 76 height 10
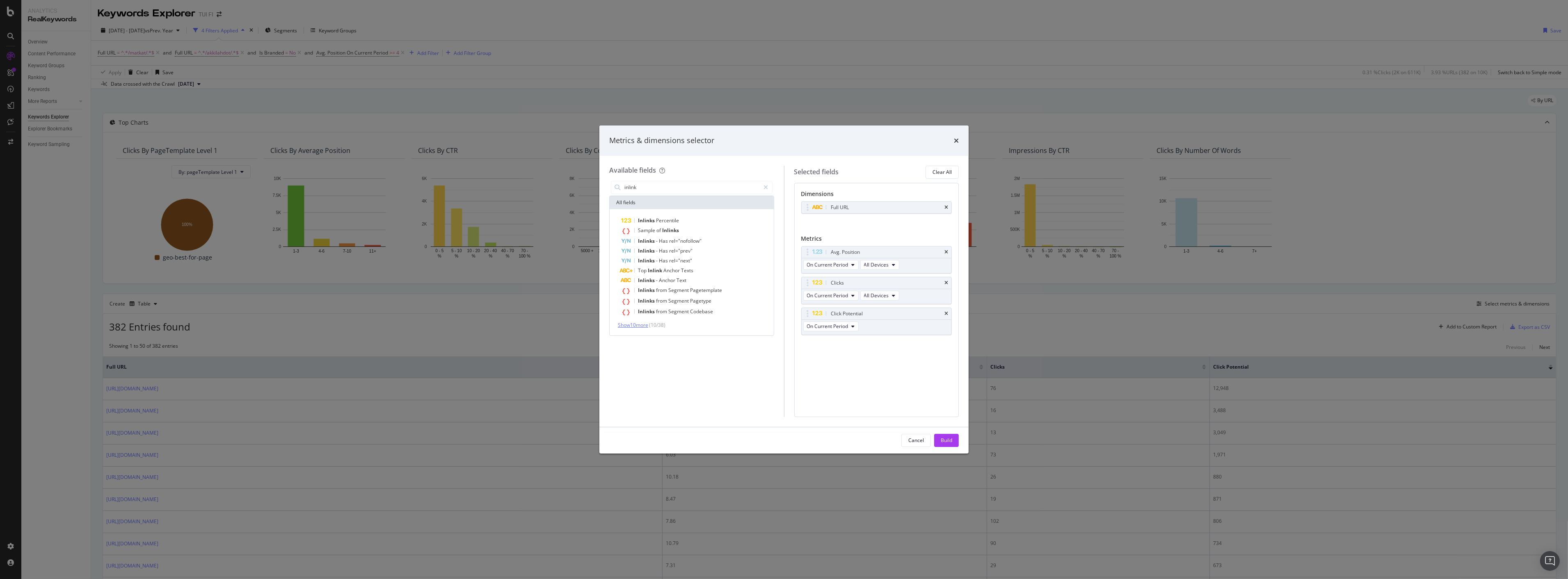
type input "inlink"
click at [629, 324] on span "Show 10 more" at bounding box center [633, 324] width 30 height 7
click at [297, 338] on div "Metrics & dimensions selector Available fields inlink All fields Inlinks Percen…" at bounding box center [784, 290] width 1568 height 579
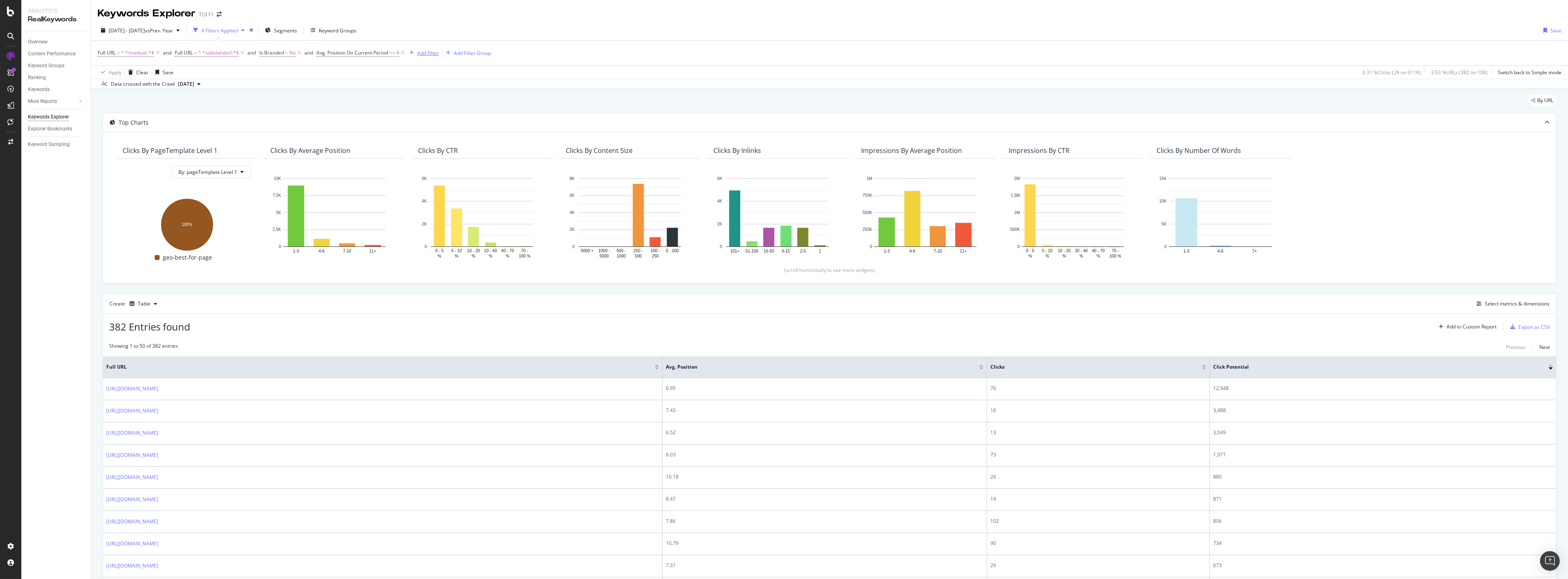
click at [432, 52] on div "Add Filter" at bounding box center [428, 53] width 22 height 7
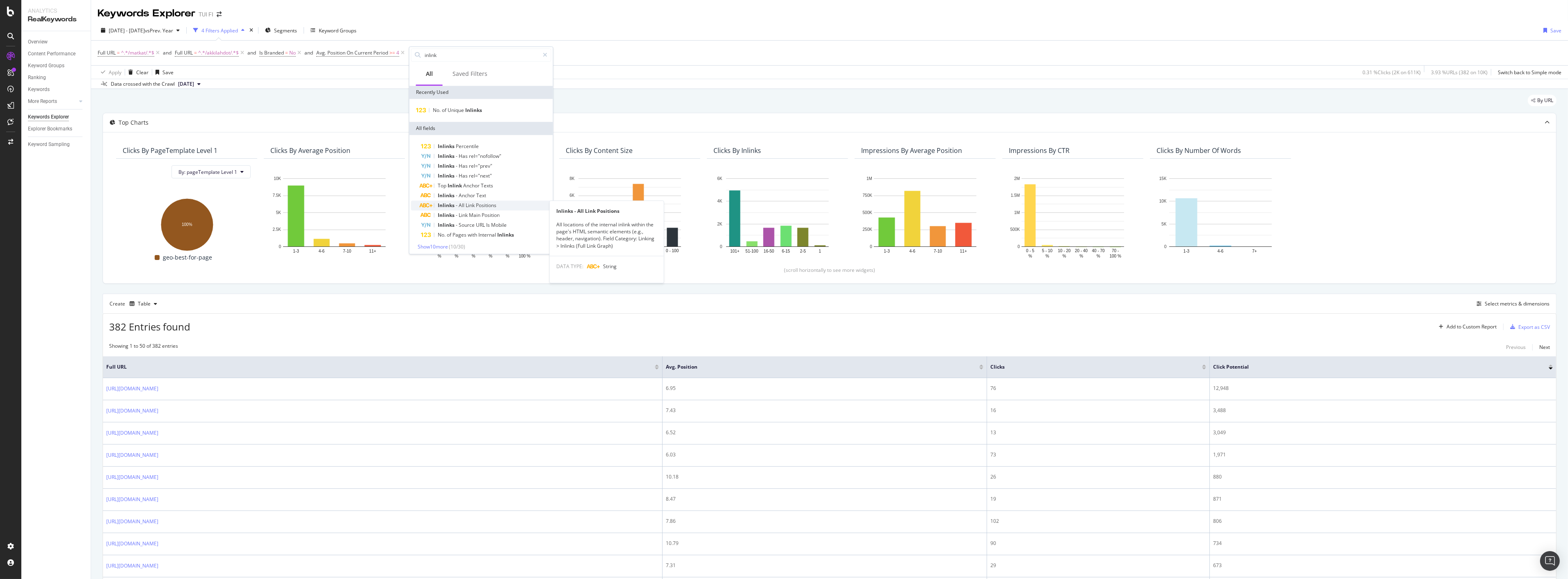
scroll to position [2, 0]
type input "inlink"
click at [433, 247] on span "Show 10 more" at bounding box center [433, 244] width 30 height 7
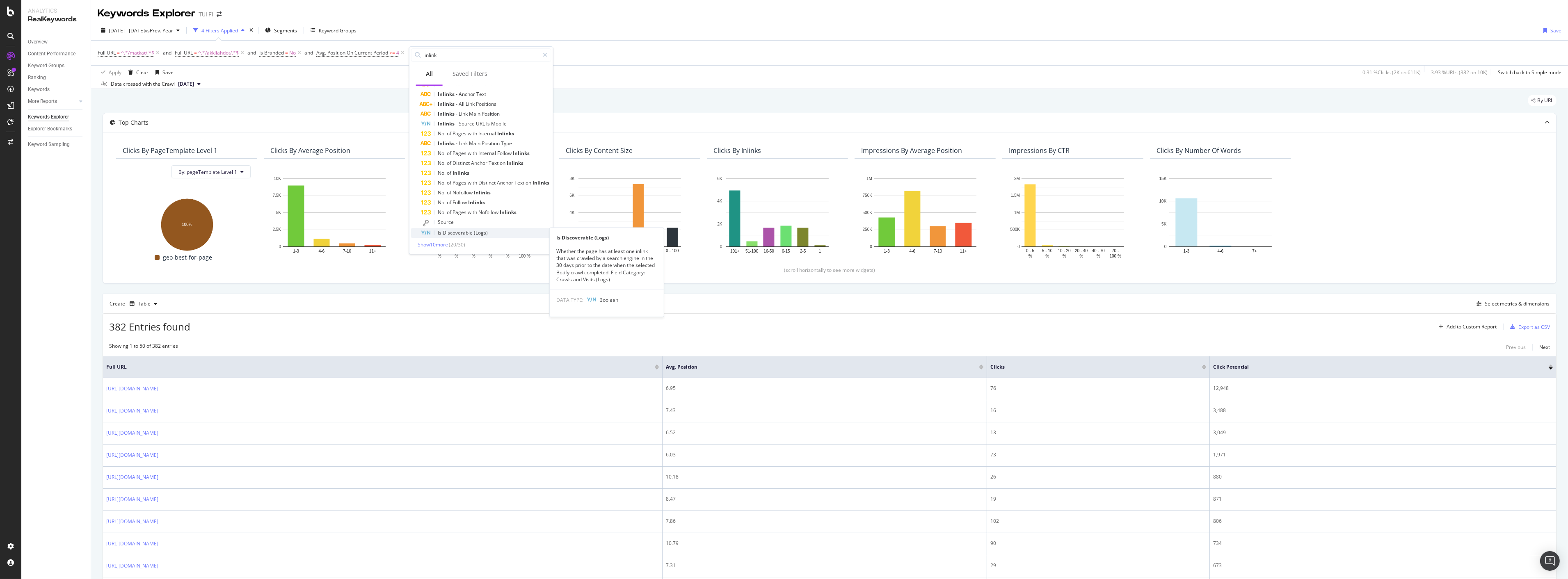
scroll to position [0, 0]
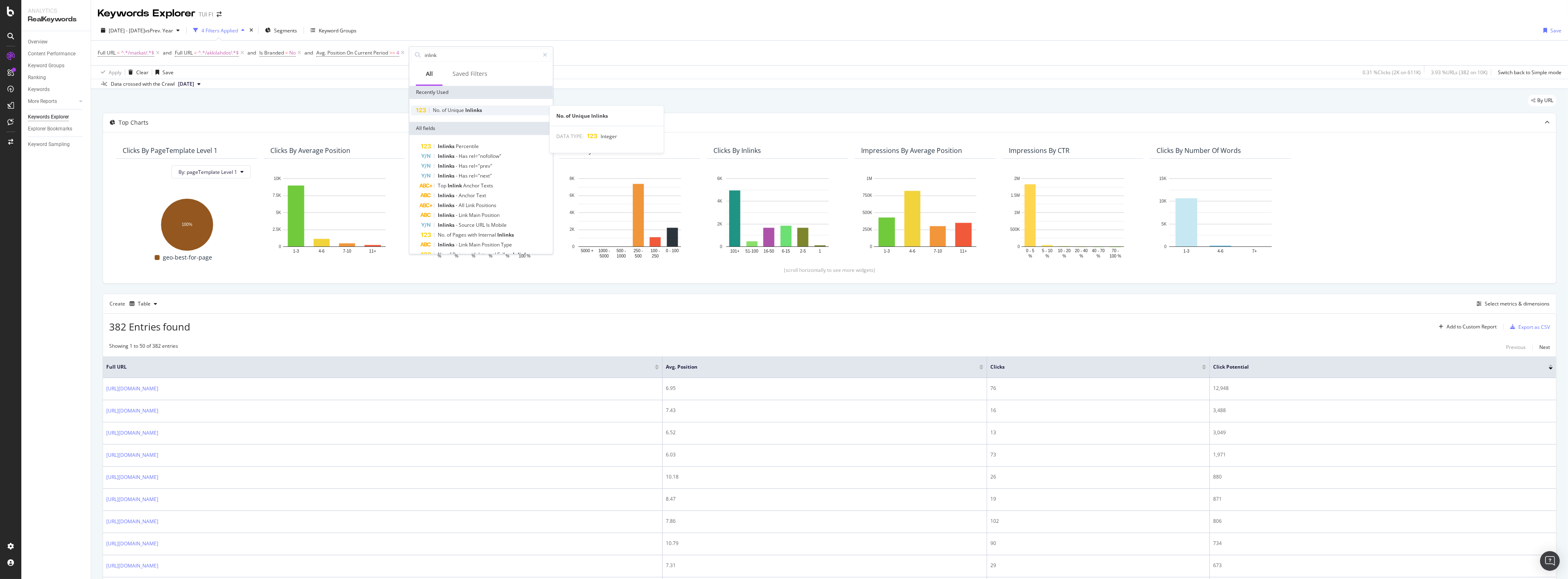
click at [451, 108] on span "Unique" at bounding box center [456, 109] width 18 height 7
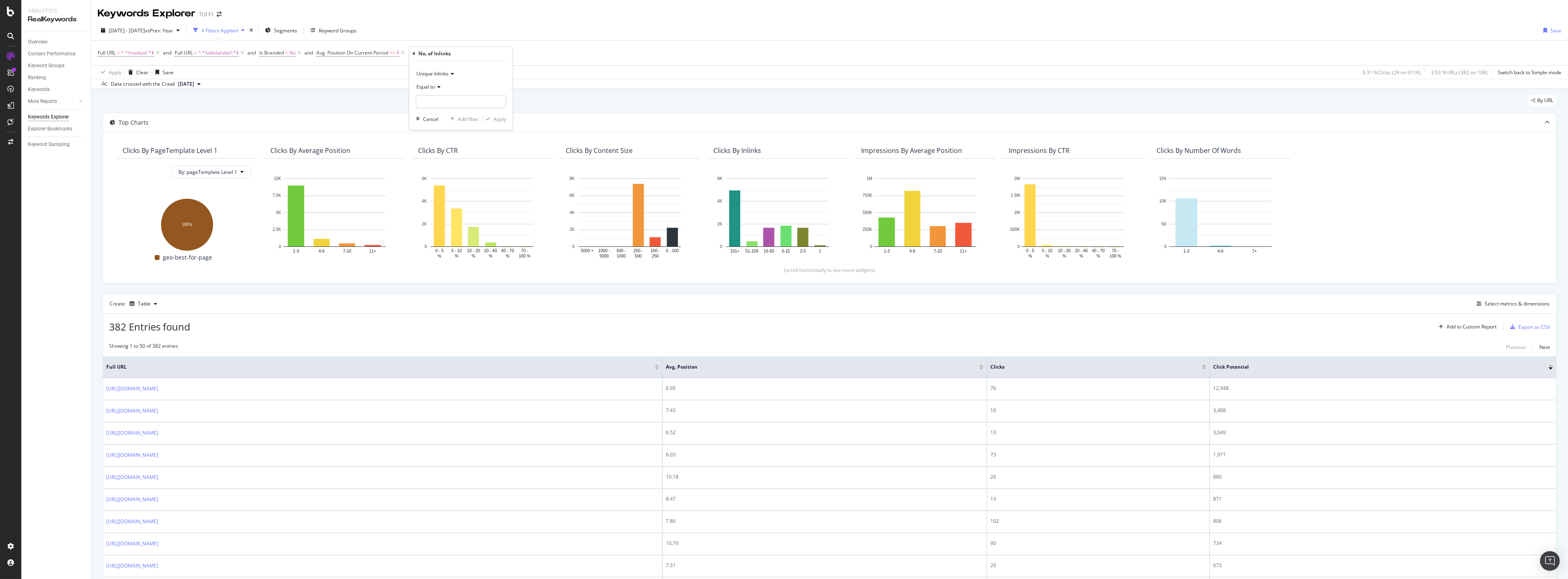
click at [439, 85] on icon at bounding box center [437, 87] width 5 height 5
click at [437, 121] on div "Less than" at bounding box center [462, 125] width 88 height 11
click at [436, 102] on input "number" at bounding box center [461, 102] width 90 height 13
type input "15"
click at [439, 88] on icon at bounding box center [441, 87] width 5 height 5
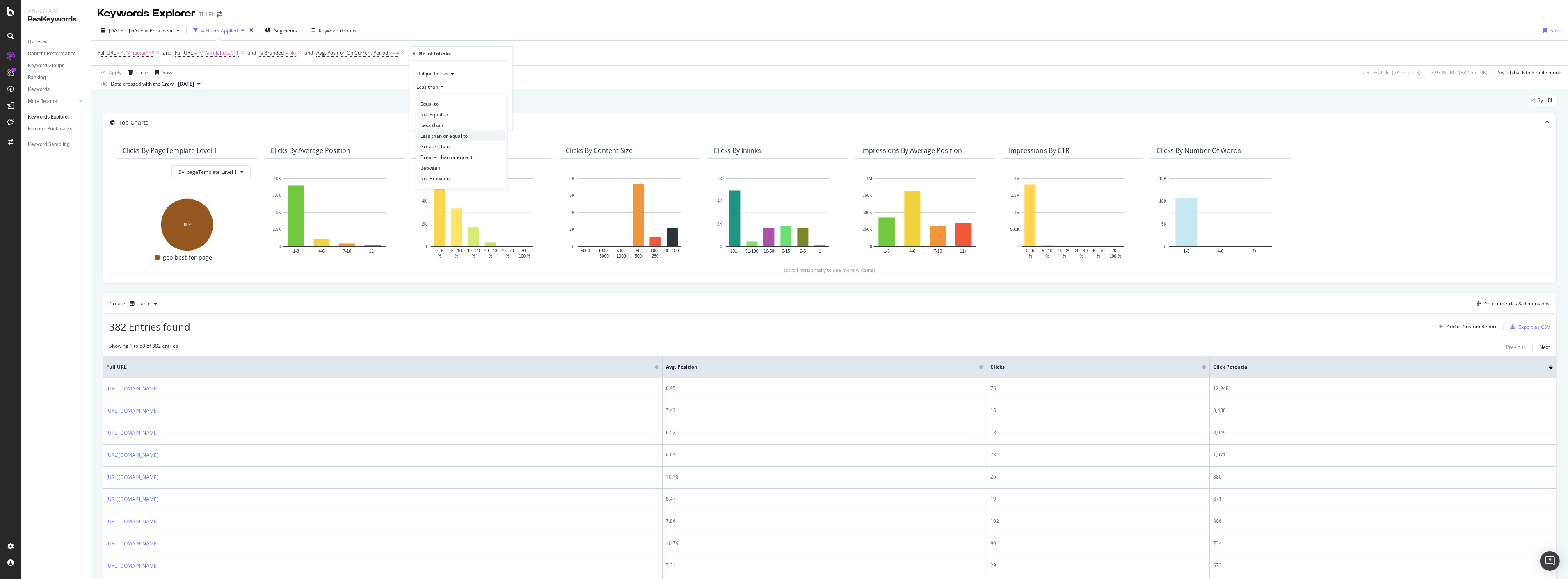
click at [452, 138] on span "Less than or equal to" at bounding box center [444, 136] width 47 height 7
click at [495, 118] on div "Apply" at bounding box center [500, 119] width 13 height 7
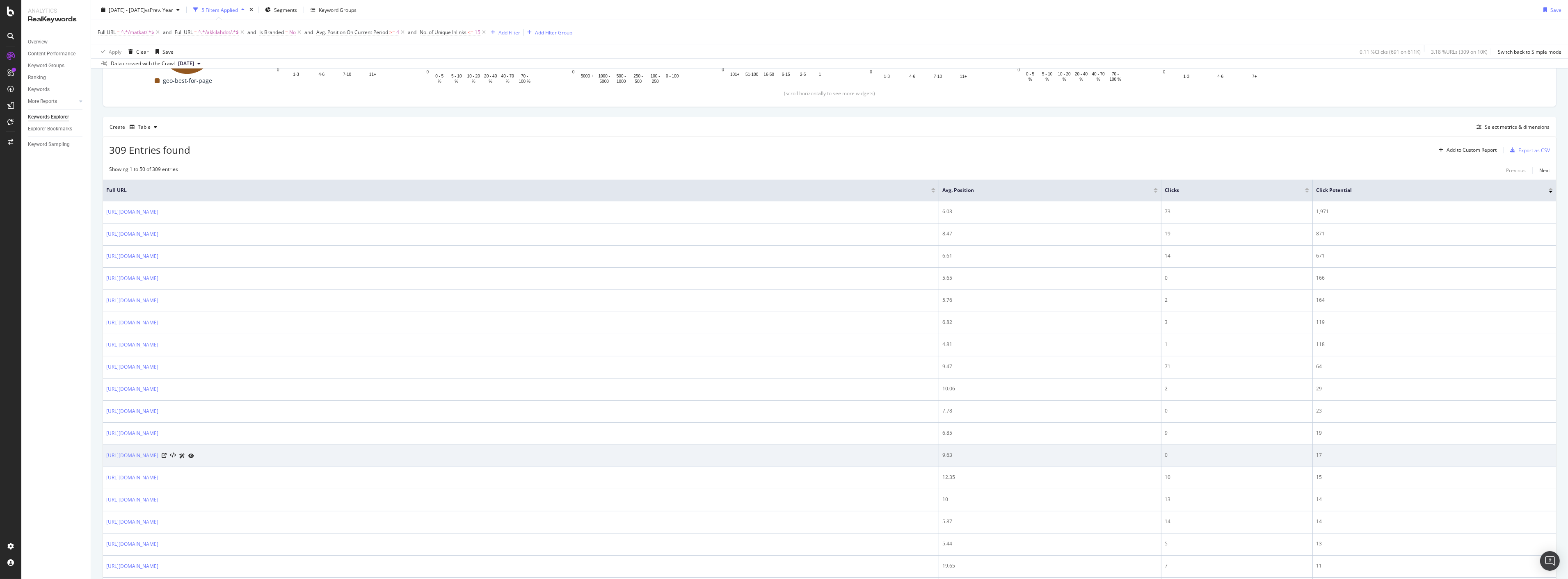
scroll to position [182, 0]
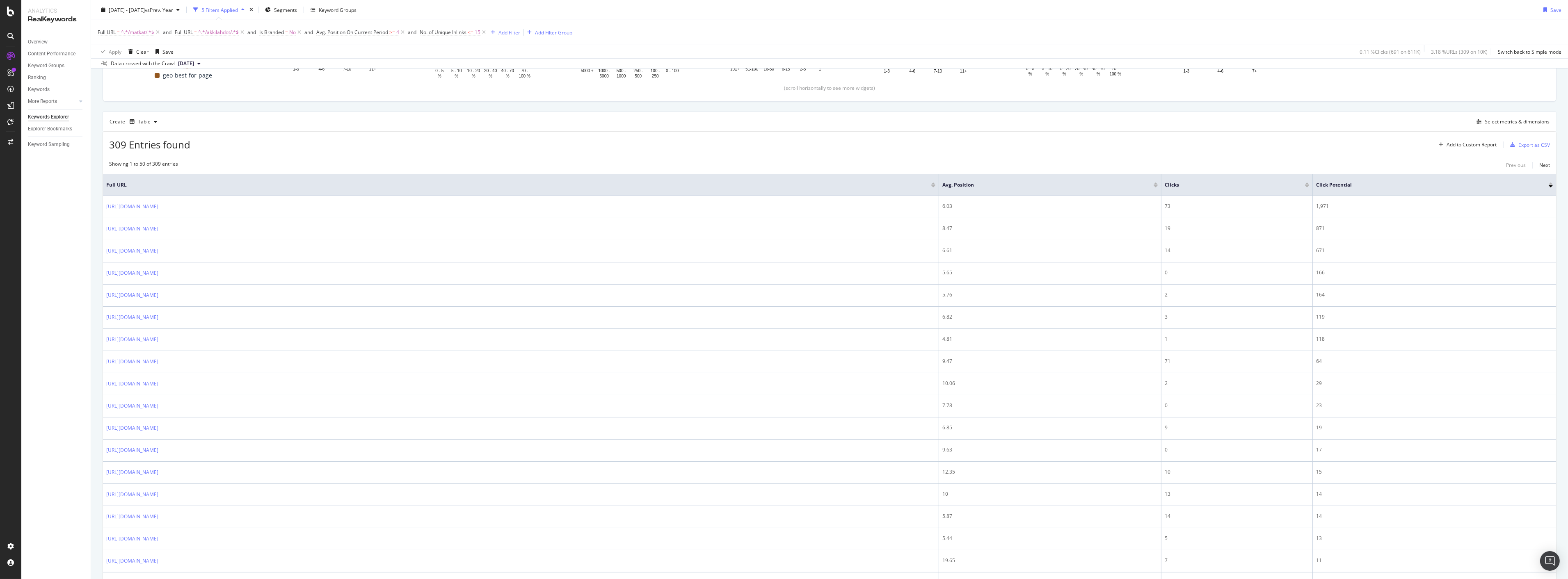
click at [463, 140] on div "309 Entries found Add to Custom Report Export as CSV" at bounding box center [829, 141] width 1453 height 20
click at [856, 133] on div "309 Entries found Add to Custom Report Export as CSV" at bounding box center [829, 141] width 1453 height 20
click at [600, 125] on div "Create Table Select metrics & dimensions" at bounding box center [829, 121] width 1454 height 19
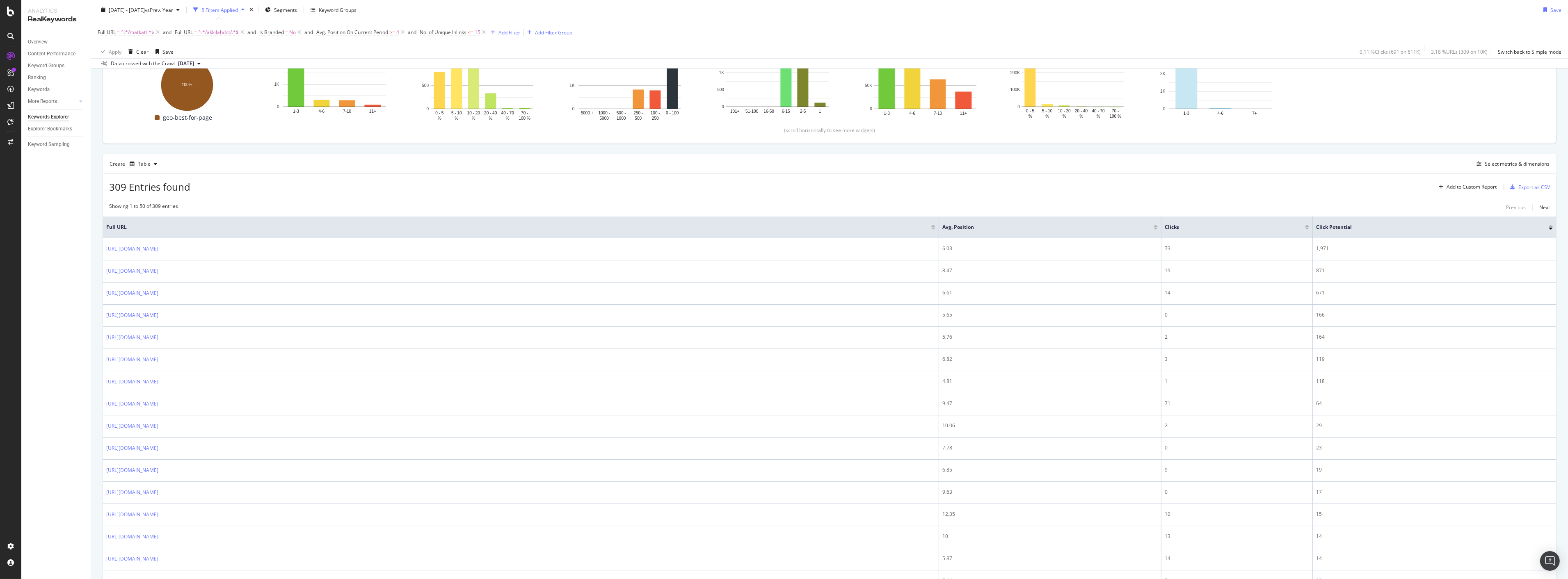
scroll to position [0, 0]
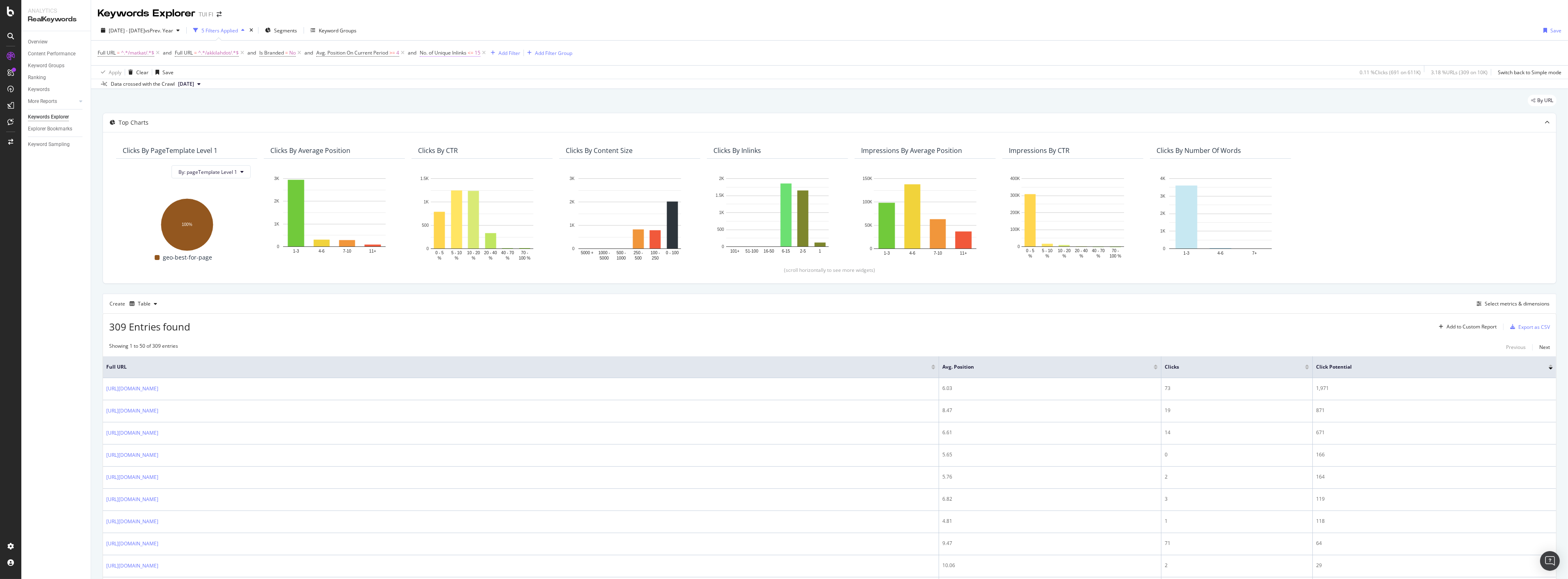
click at [447, 52] on span "No. of Unique Inlinks" at bounding box center [443, 52] width 47 height 7
click at [470, 85] on span "Less than or equal to" at bounding box center [453, 85] width 47 height 7
click at [465, 156] on span "Greater than or equal to" at bounding box center [461, 156] width 55 height 7
click at [460, 104] on input "15" at bounding box center [475, 100] width 90 height 13
type input "16"
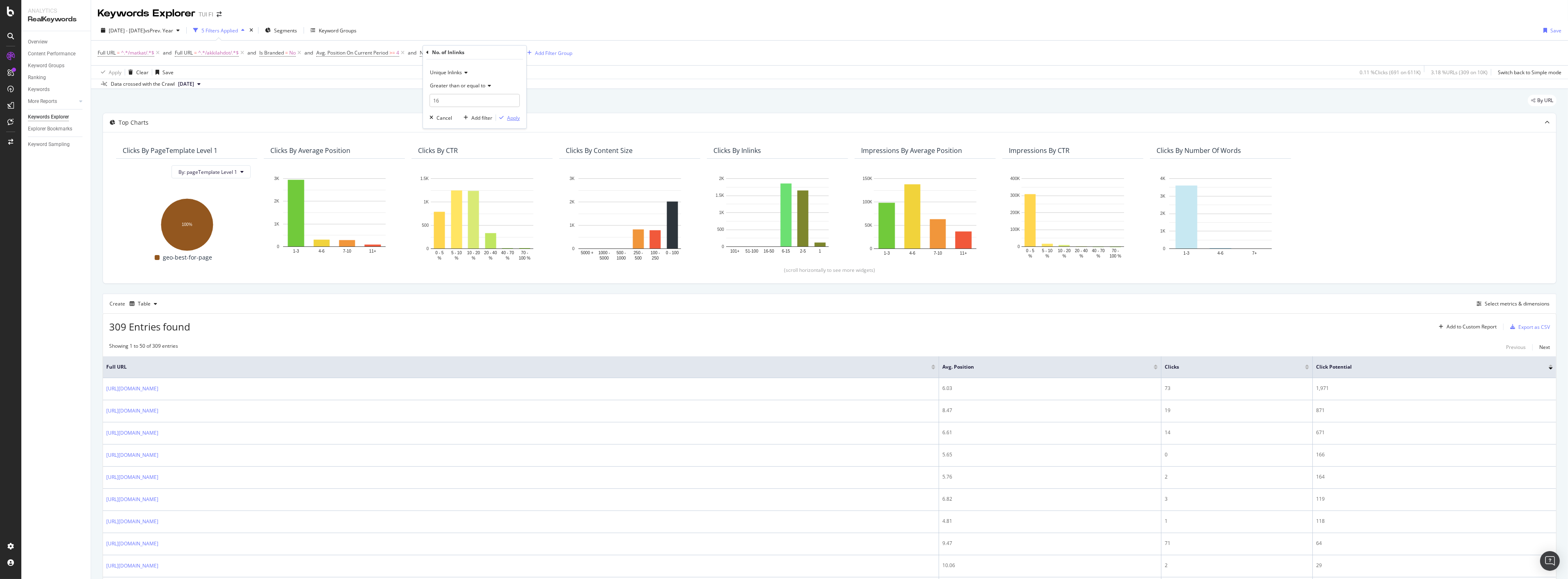
click at [519, 116] on div "Apply" at bounding box center [513, 117] width 13 height 7
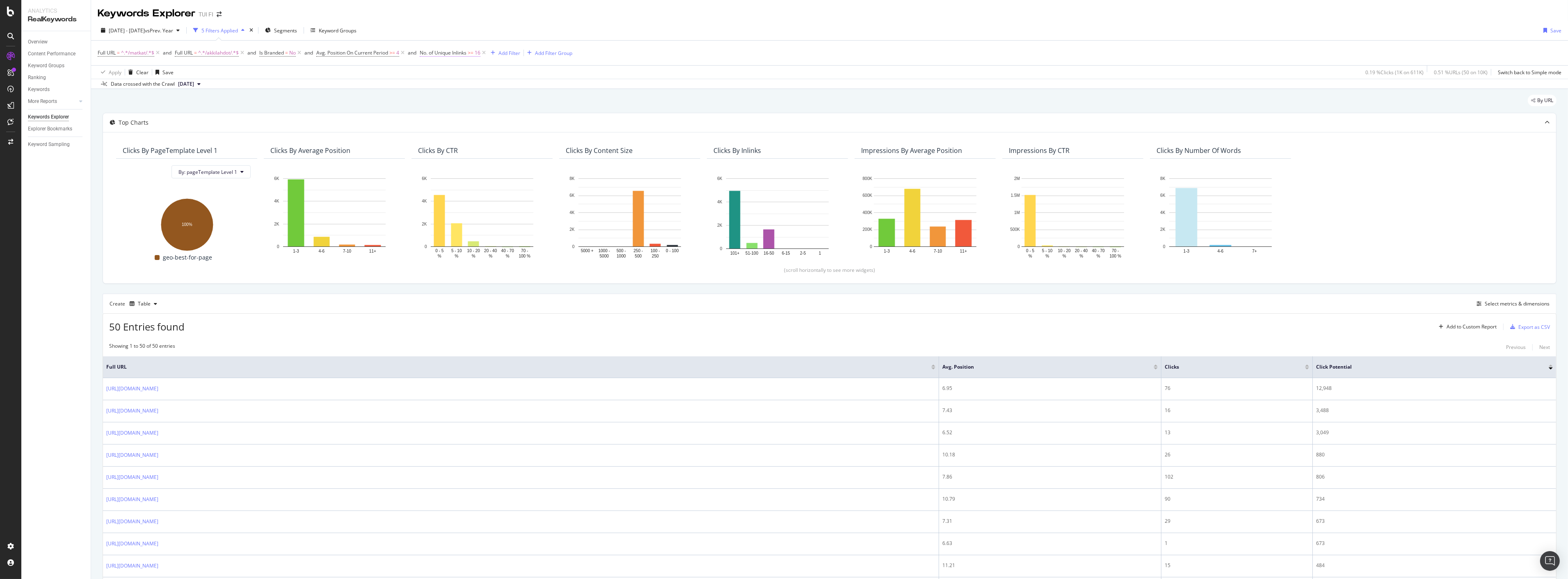
click at [450, 52] on span "No. of Unique Inlinks" at bounding box center [443, 52] width 47 height 7
click at [455, 85] on span "Greater than or equal to" at bounding box center [457, 85] width 55 height 7
click at [463, 136] on span "Less than or equal to" at bounding box center [457, 134] width 47 height 7
click at [451, 97] on input "16" at bounding box center [475, 100] width 90 height 13
type input "15"
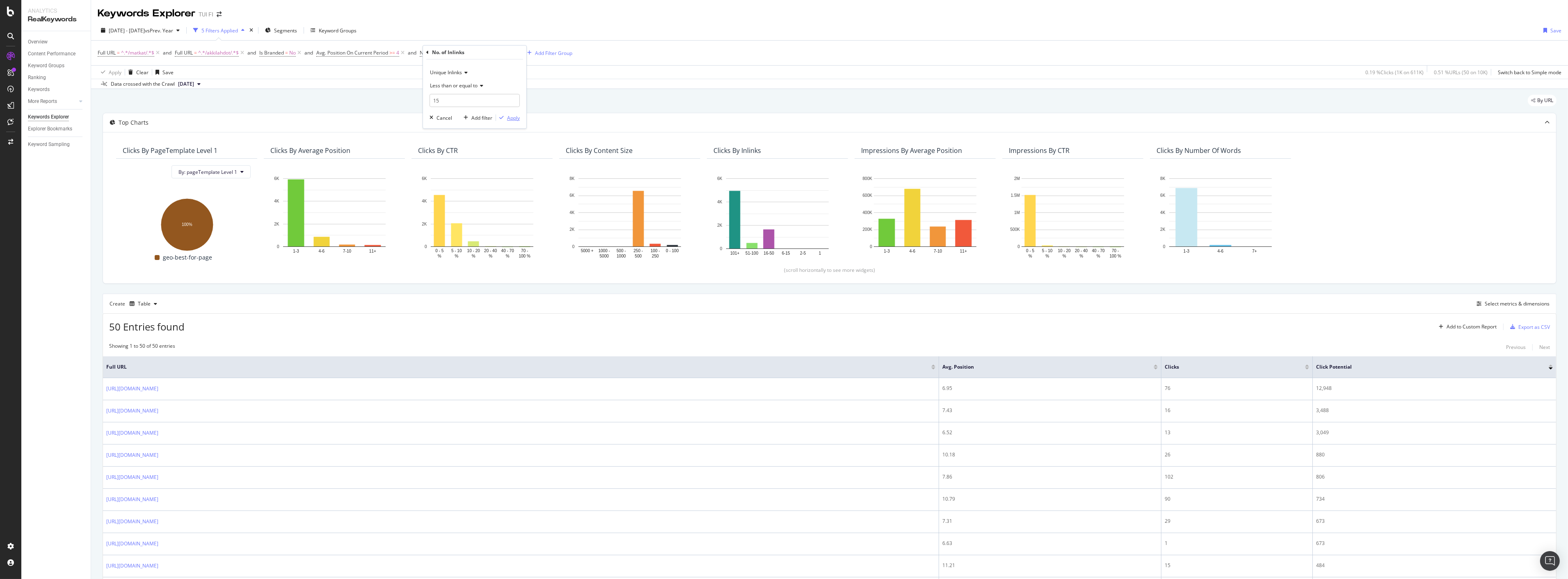
click at [507, 120] on div "Apply" at bounding box center [513, 117] width 13 height 7
